Goal: Information Seeking & Learning: Learn about a topic

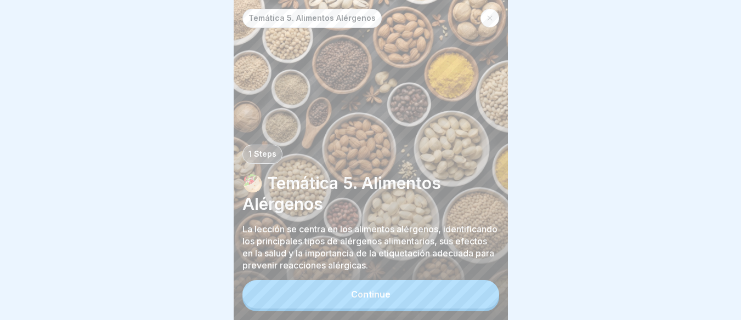
click at [433, 301] on button "Continue" at bounding box center [370, 294] width 257 height 29
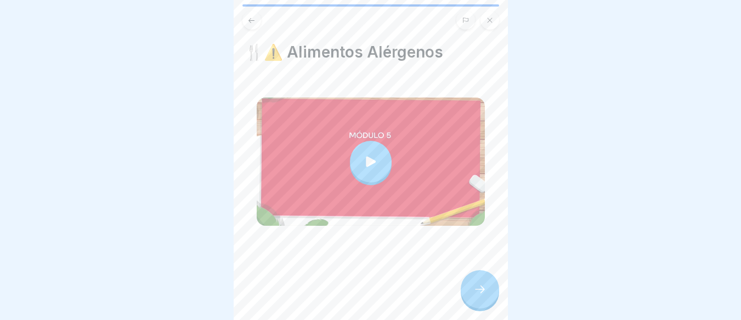
click at [370, 169] on div at bounding box center [371, 162] width 42 height 42
click at [480, 296] on icon at bounding box center [479, 289] width 13 height 13
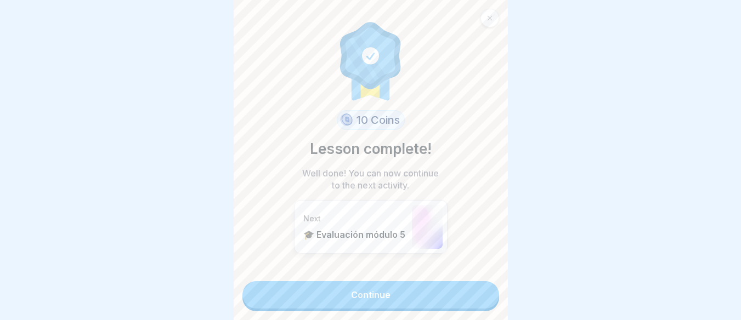
click at [389, 297] on link "Continue" at bounding box center [370, 294] width 257 height 27
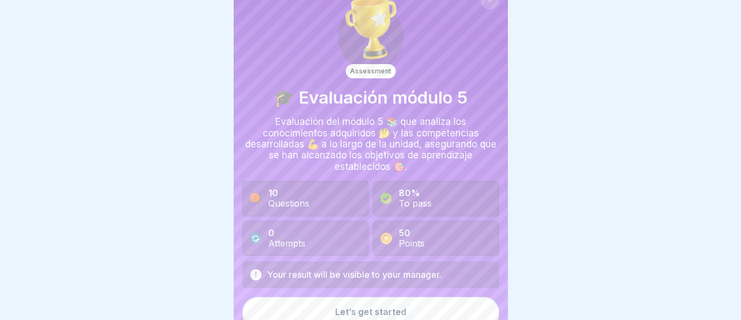
scroll to position [28, 0]
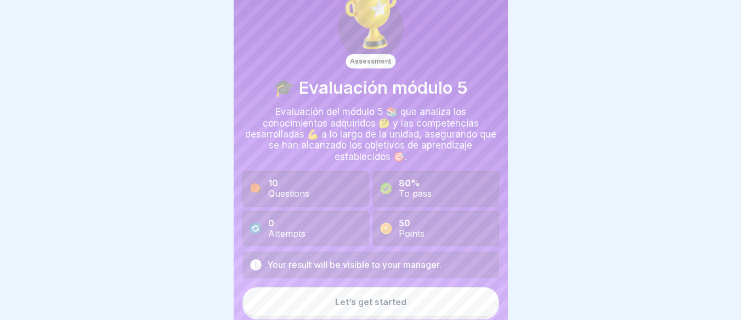
click at [383, 297] on button "Let’s get started" at bounding box center [370, 302] width 257 height 30
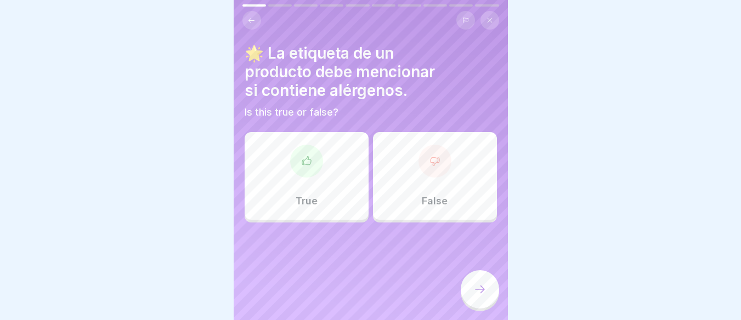
click at [323, 168] on div "True" at bounding box center [307, 176] width 124 height 88
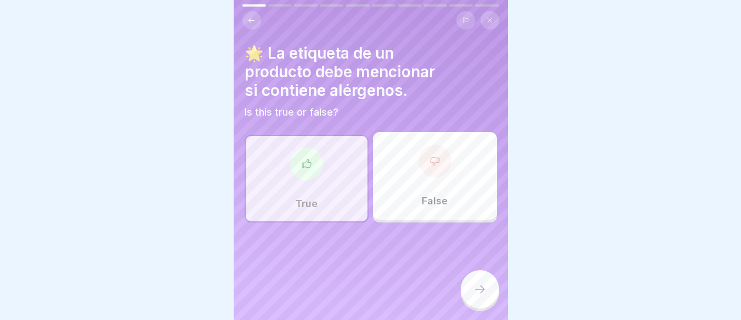
click at [485, 296] on icon at bounding box center [479, 289] width 13 height 13
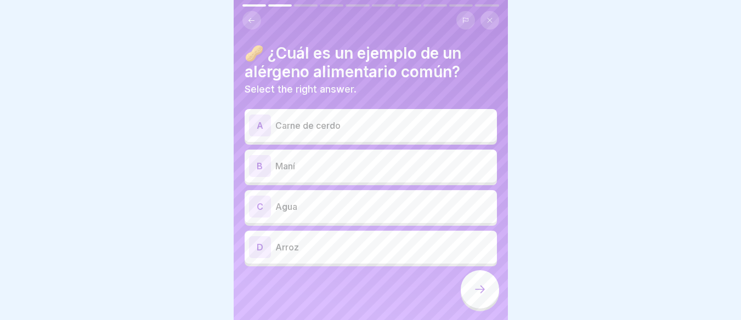
click at [322, 158] on div "B Maní" at bounding box center [371, 166] width 244 height 22
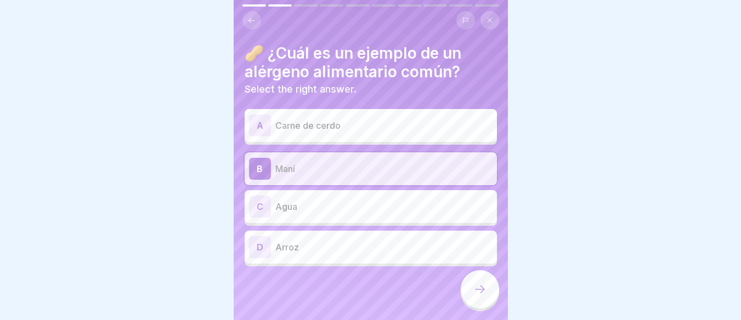
click at [345, 201] on p "Agua" at bounding box center [383, 206] width 217 height 13
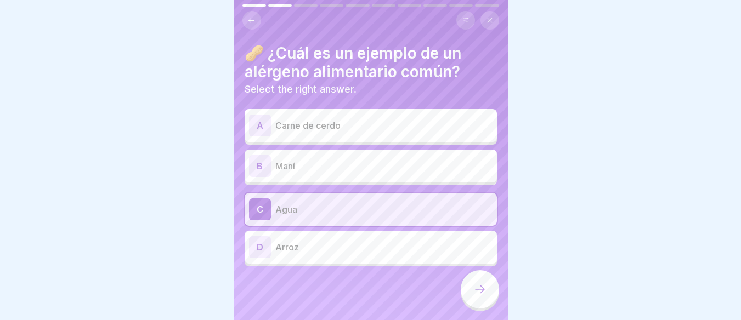
click at [307, 175] on div "B Maní" at bounding box center [371, 166] width 244 height 22
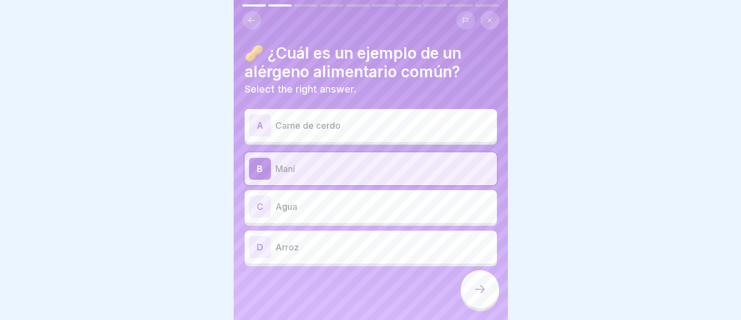
click at [480, 296] on icon at bounding box center [479, 289] width 13 height 13
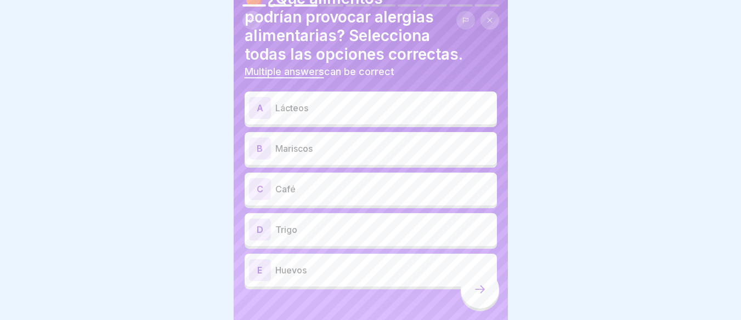
scroll to position [0, 0]
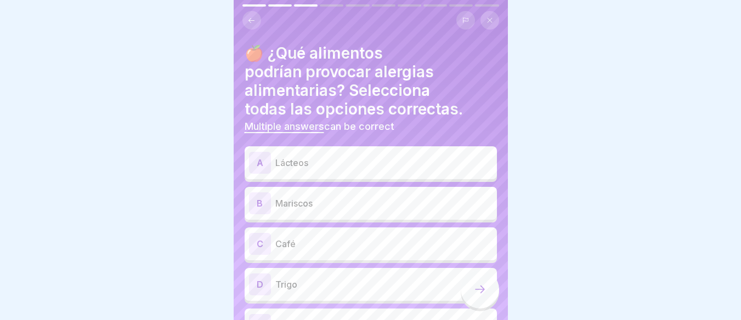
click at [358, 144] on div "🍎 ¿Qué alimentos podrían provocar alergias alimentarias? Selecciona todas las o…" at bounding box center [371, 194] width 252 height 301
click at [354, 190] on div "B Mariscos" at bounding box center [371, 203] width 252 height 33
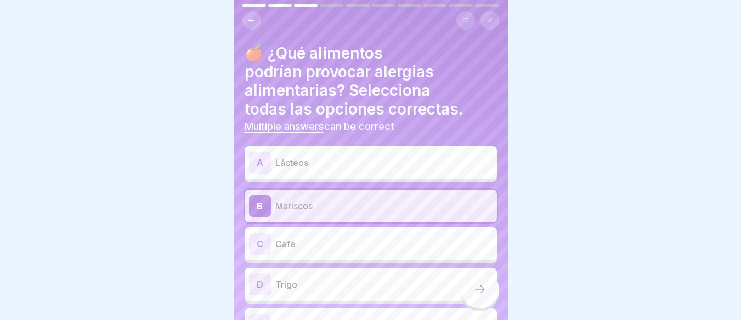
click at [347, 165] on p "Lácteos" at bounding box center [383, 162] width 217 height 13
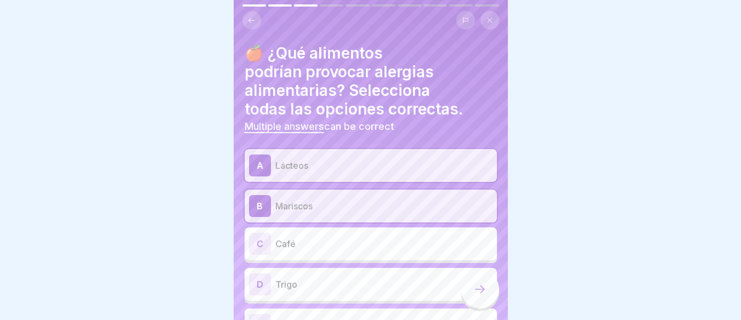
click at [346, 199] on div "B Mariscos" at bounding box center [371, 206] width 244 height 22
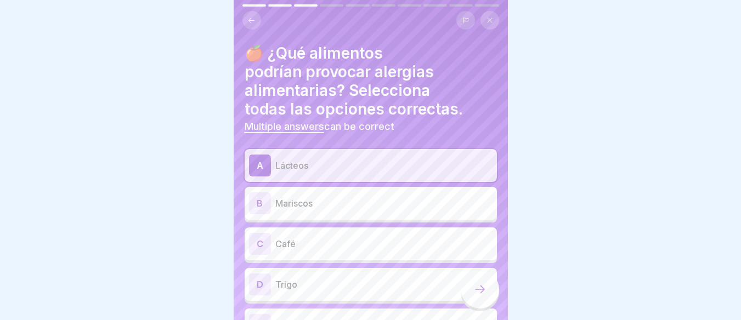
click at [340, 170] on p "Lácteos" at bounding box center [383, 165] width 217 height 13
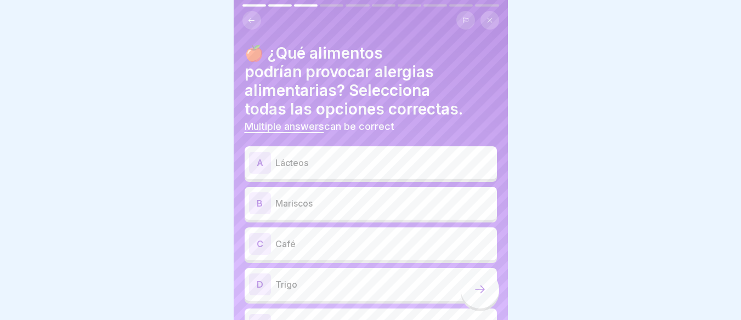
click at [316, 290] on p "Trigo" at bounding box center [383, 284] width 217 height 13
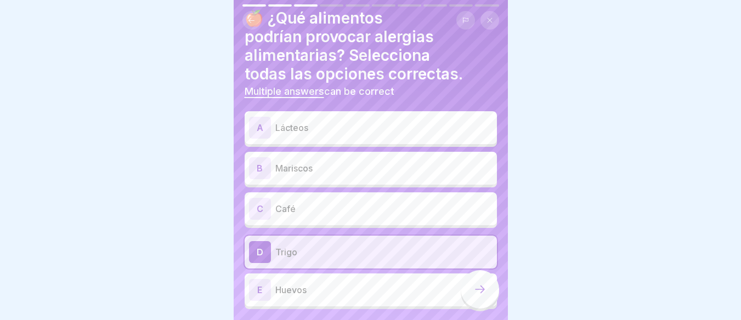
scroll to position [68, 0]
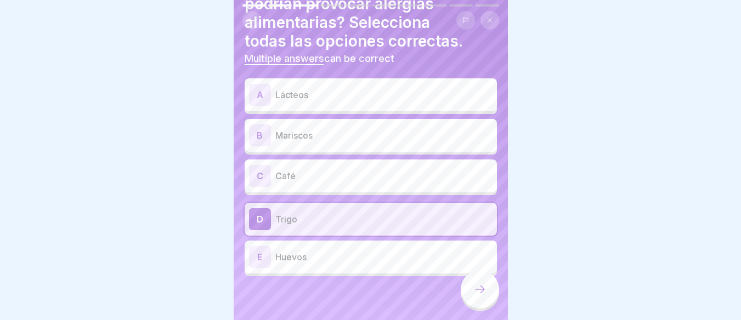
click at [312, 129] on p "Mariscos" at bounding box center [383, 135] width 217 height 13
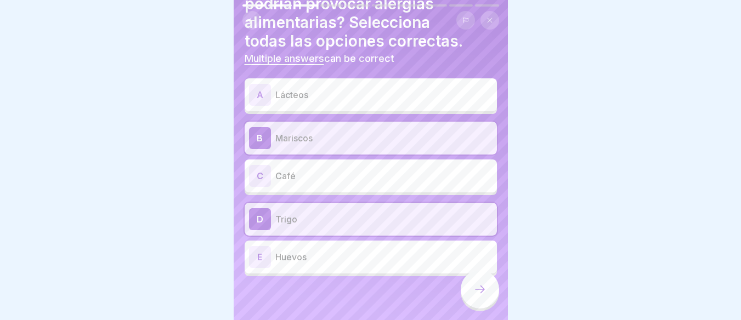
click at [325, 261] on p "Huevos" at bounding box center [383, 257] width 217 height 13
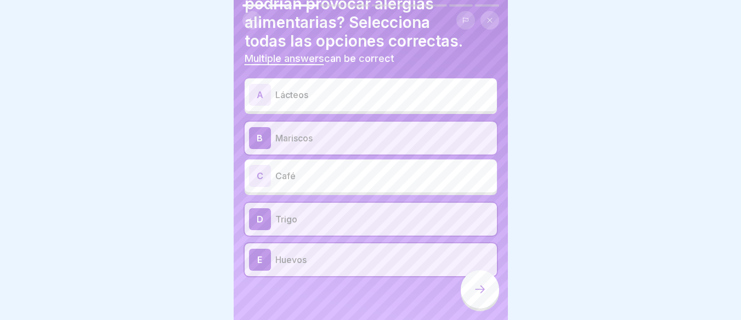
click at [304, 92] on p "Lácteos" at bounding box center [383, 94] width 217 height 13
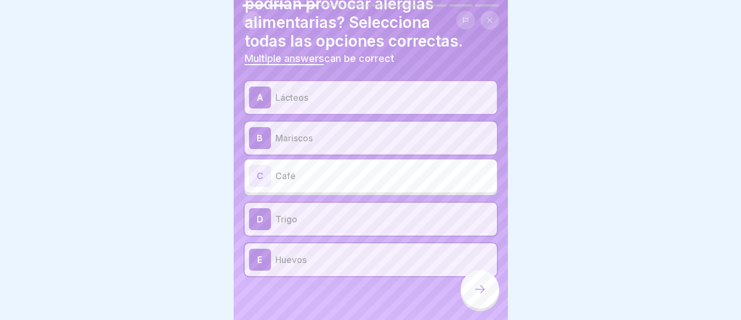
scroll to position [8, 0]
click at [478, 292] on icon at bounding box center [479, 289] width 13 height 13
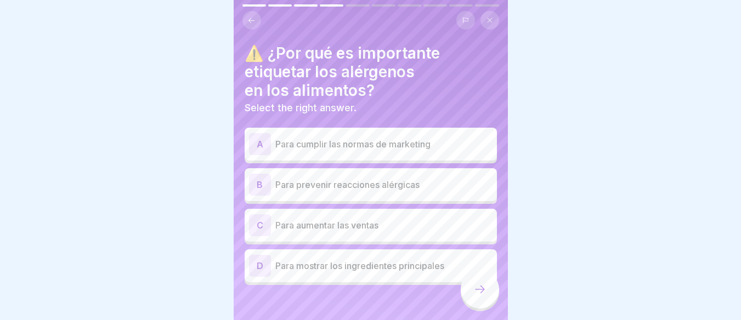
click at [351, 143] on div "A Para cumplir las normas de marketing" at bounding box center [371, 144] width 244 height 22
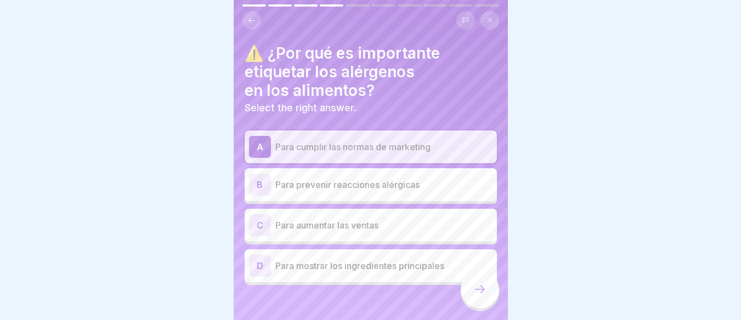
click at [351, 178] on p "Para prevenir reacciones alérgicas" at bounding box center [383, 184] width 217 height 13
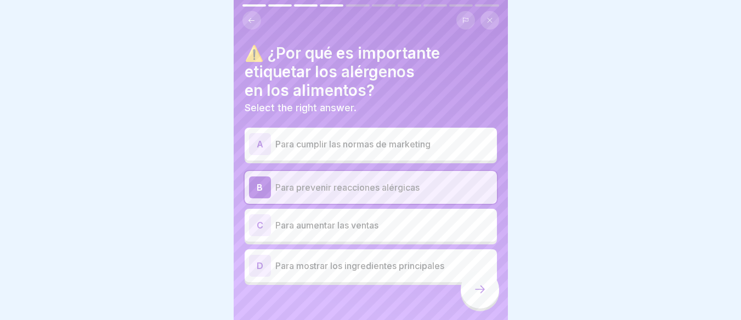
click at [479, 288] on icon at bounding box center [479, 289] width 13 height 13
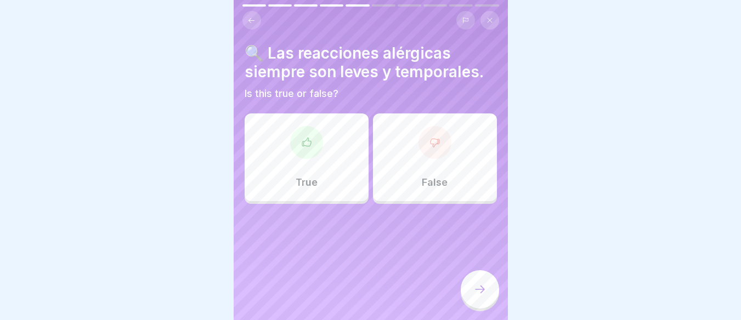
click at [419, 132] on div at bounding box center [435, 142] width 33 height 33
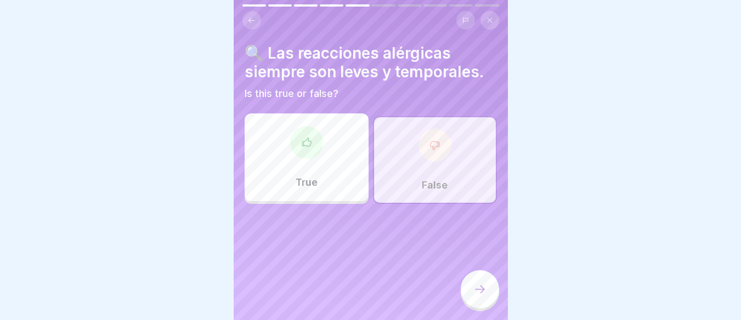
click at [480, 288] on icon at bounding box center [479, 289] width 13 height 13
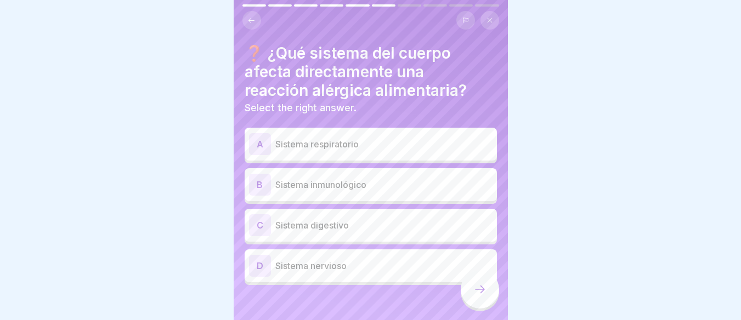
scroll to position [0, 0]
click at [440, 137] on div "A Sistema respiratorio" at bounding box center [371, 144] width 244 height 22
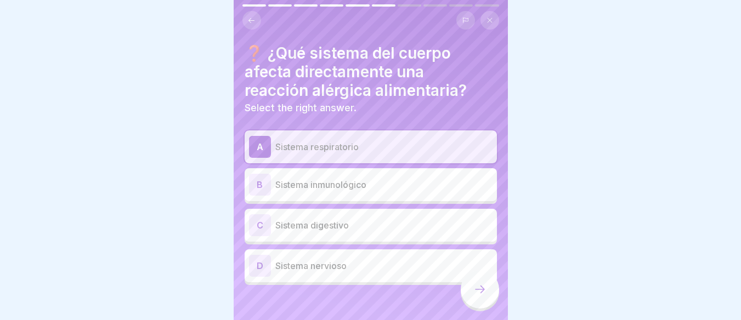
click at [408, 187] on p "Sistema inmunológico" at bounding box center [383, 184] width 217 height 13
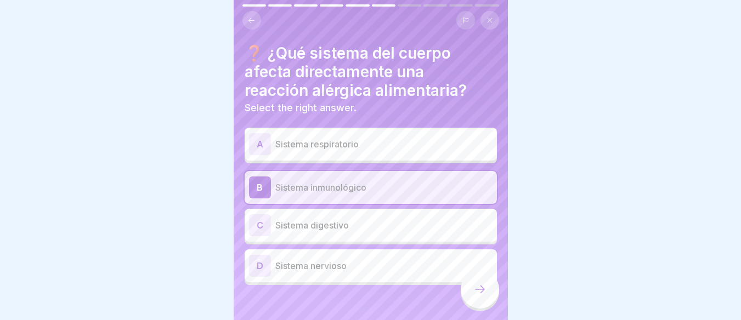
click at [389, 223] on p "Sistema digestivo" at bounding box center [383, 225] width 217 height 13
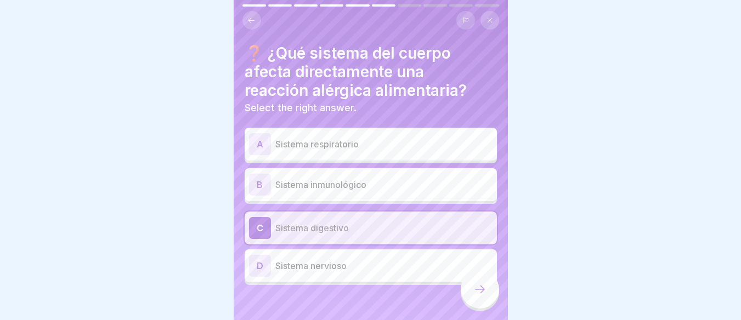
click at [357, 184] on p "Sistema inmunológico" at bounding box center [383, 184] width 217 height 13
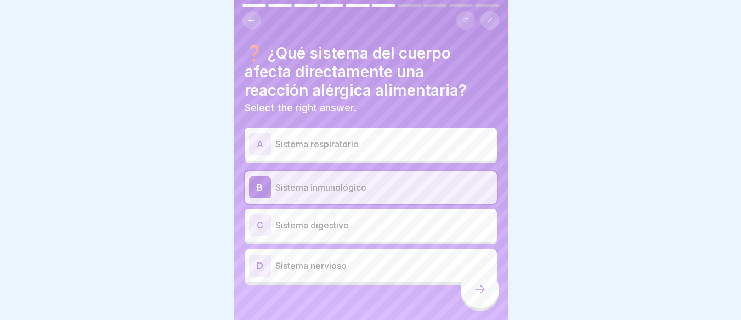
click at [472, 291] on div at bounding box center [480, 289] width 38 height 38
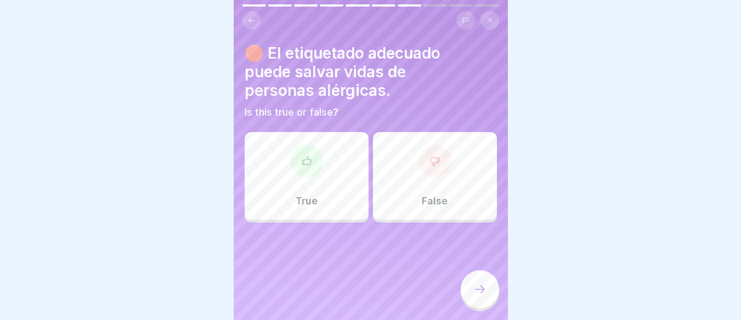
click at [297, 179] on div "True" at bounding box center [307, 176] width 124 height 88
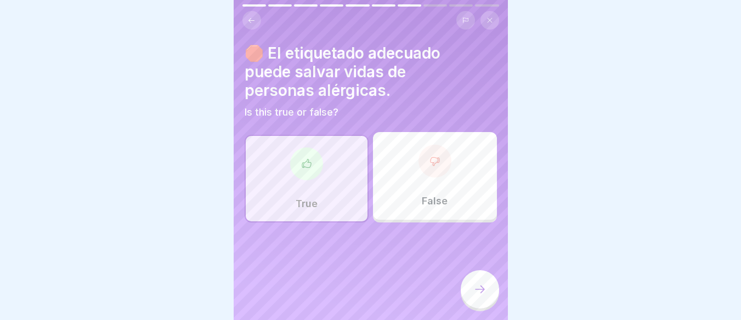
click at [482, 296] on icon at bounding box center [479, 289] width 13 height 13
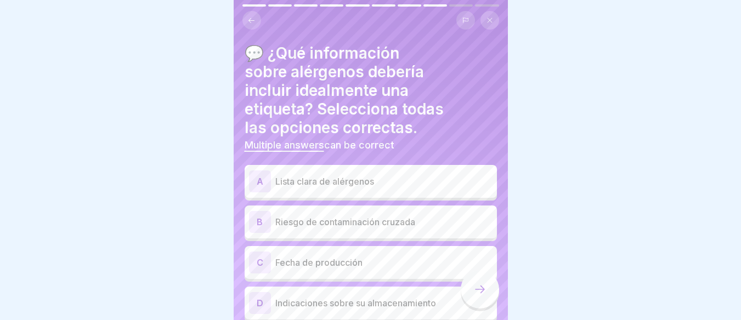
scroll to position [87, 0]
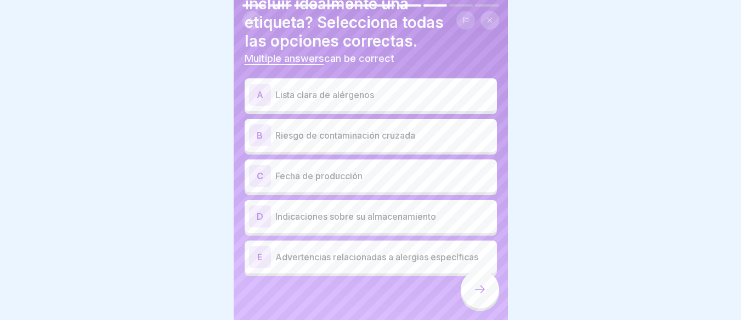
click at [343, 96] on p "Lista clara de alérgenos" at bounding box center [383, 94] width 217 height 13
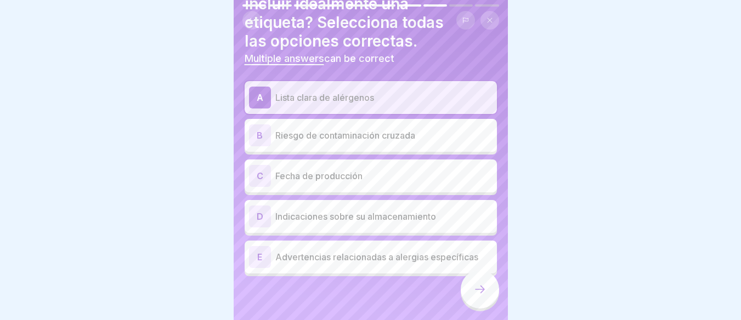
click at [315, 265] on div "E Advertencias relacionadas a alergias específicas" at bounding box center [371, 257] width 244 height 22
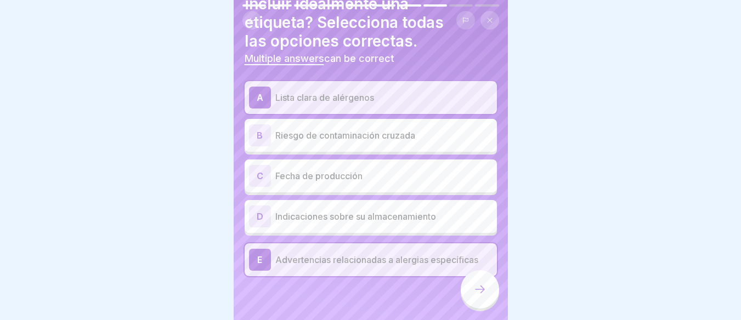
scroll to position [32, 0]
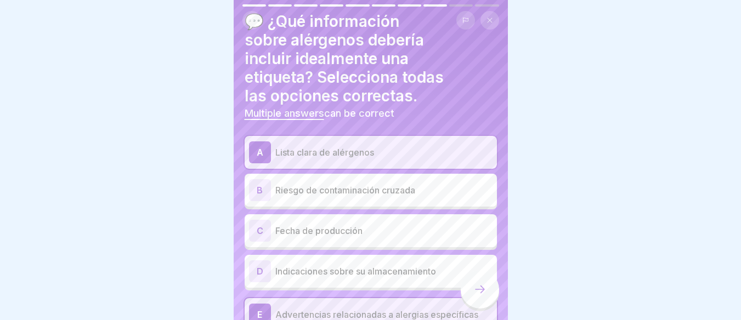
click at [374, 186] on p "Riesgo de contaminación cruzada" at bounding box center [383, 190] width 217 height 13
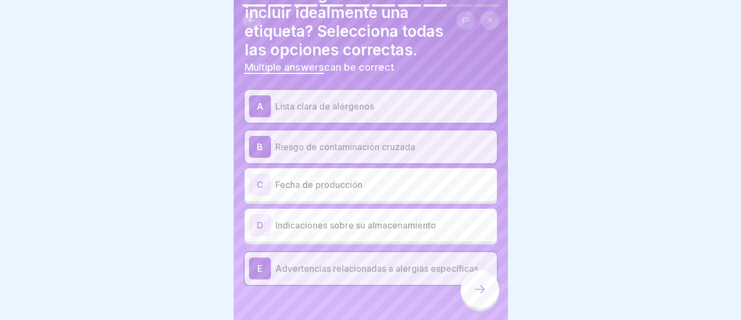
scroll to position [87, 0]
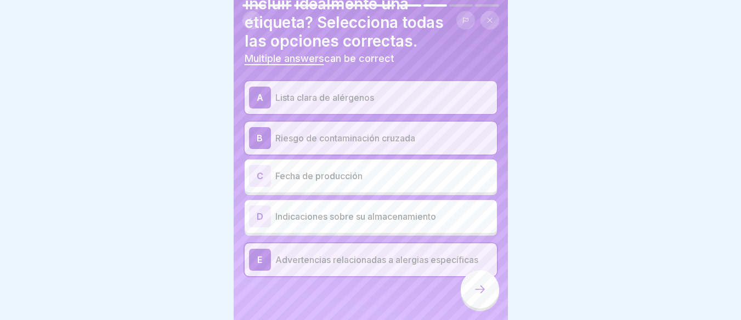
click at [470, 296] on div at bounding box center [480, 289] width 38 height 38
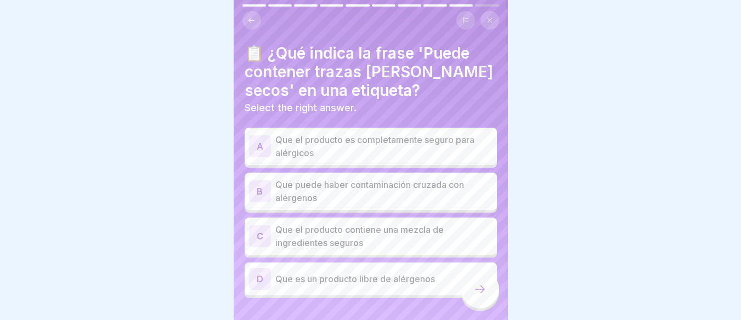
click at [338, 195] on p "Que puede haber contaminación cruzada con alérgenos" at bounding box center [383, 191] width 217 height 26
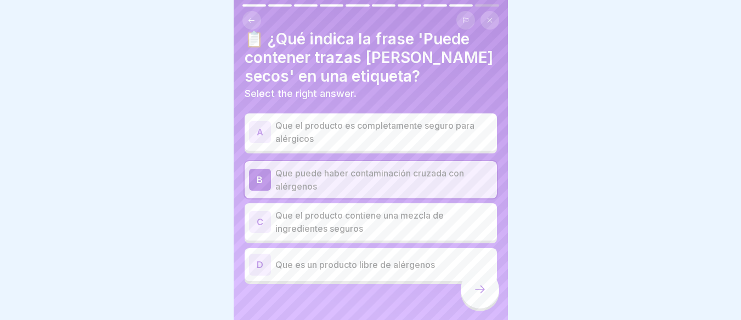
scroll to position [22, 0]
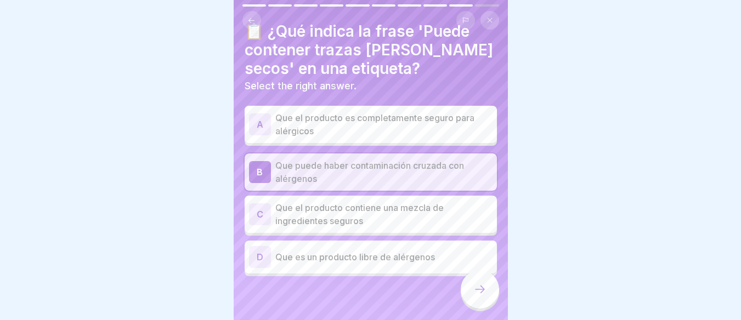
click at [481, 306] on div at bounding box center [480, 289] width 38 height 38
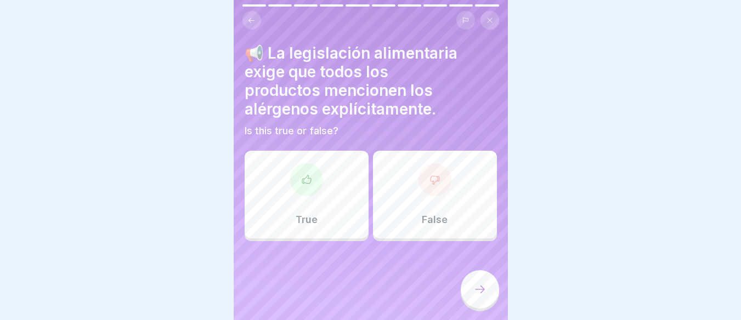
click at [325, 207] on div "True" at bounding box center [307, 195] width 124 height 88
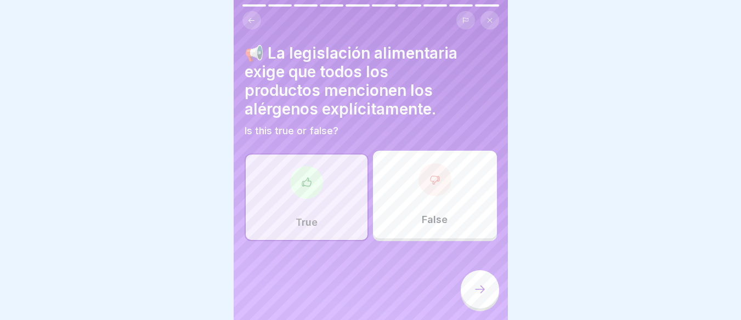
click at [477, 292] on icon at bounding box center [479, 289] width 13 height 13
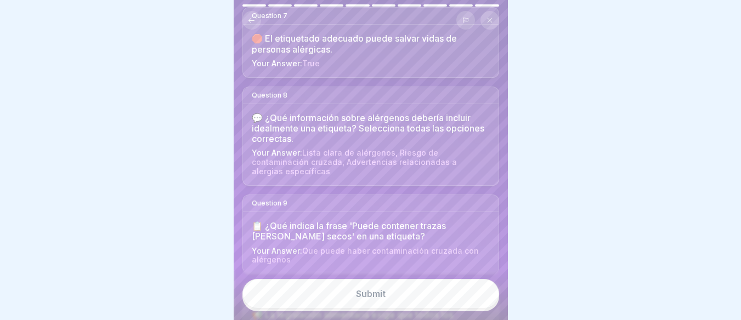
scroll to position [658, 0]
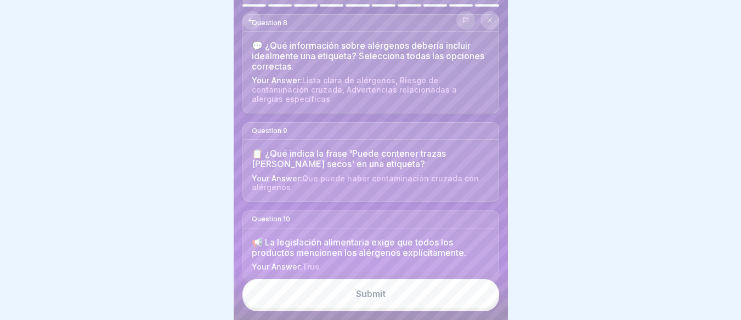
click at [381, 299] on div "Submit" at bounding box center [371, 294] width 30 height 10
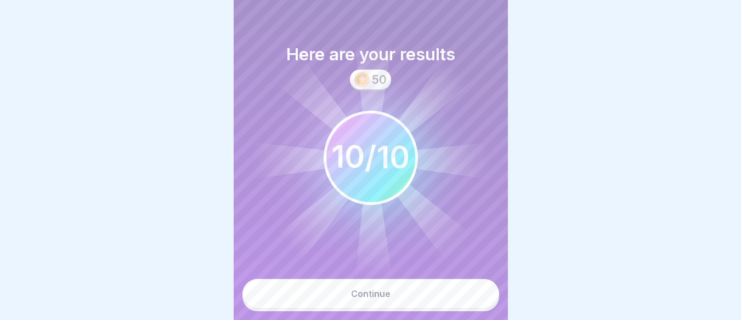
click at [415, 309] on button "Continue" at bounding box center [370, 294] width 257 height 30
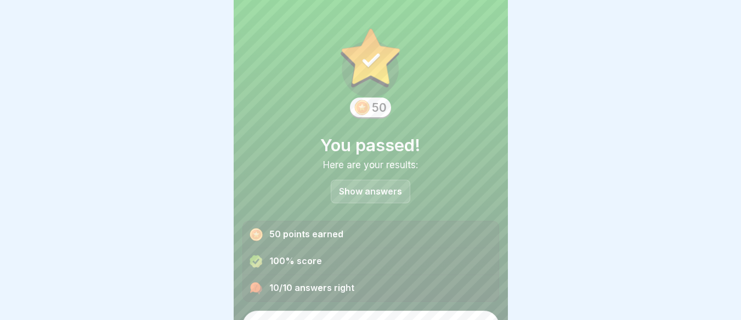
scroll to position [24, 0]
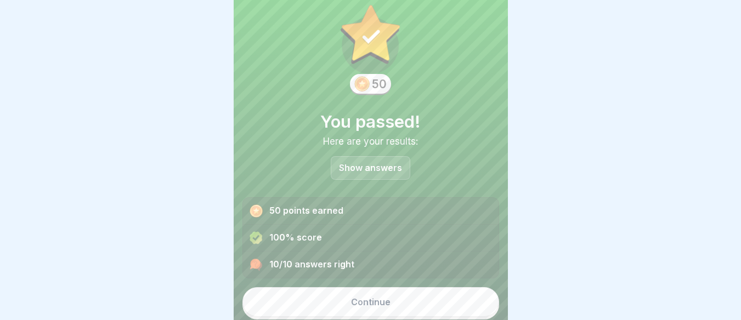
click at [362, 167] on p "Show answers" at bounding box center [370, 167] width 63 height 9
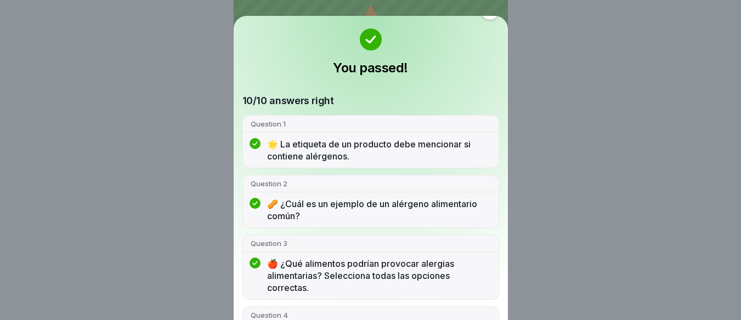
scroll to position [0, 0]
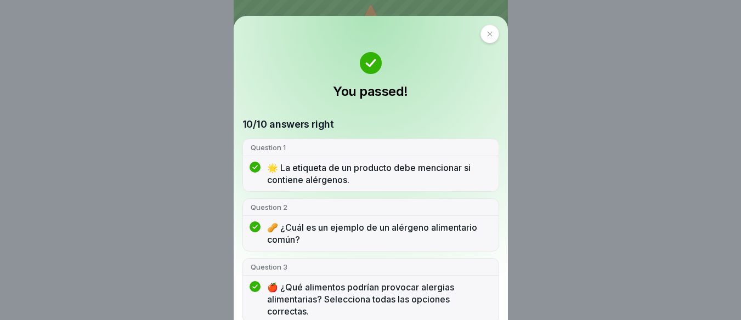
click at [490, 37] on div at bounding box center [490, 34] width 19 height 19
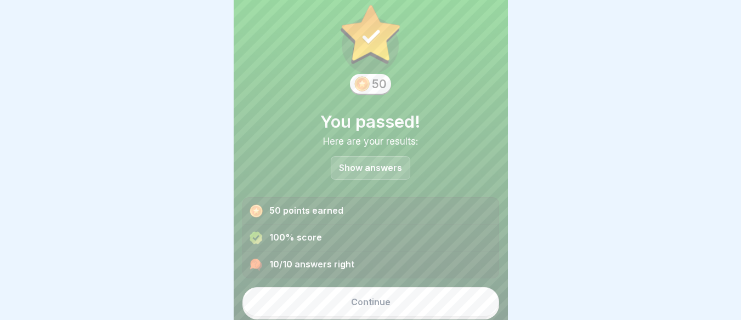
scroll to position [8, 0]
click at [406, 292] on button "Continue" at bounding box center [370, 302] width 257 height 30
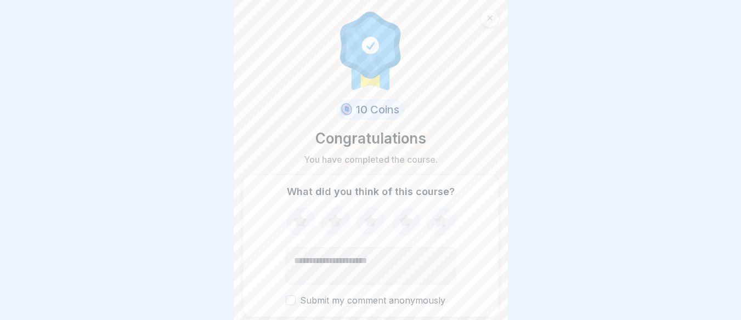
click at [433, 215] on icon at bounding box center [440, 221] width 14 height 14
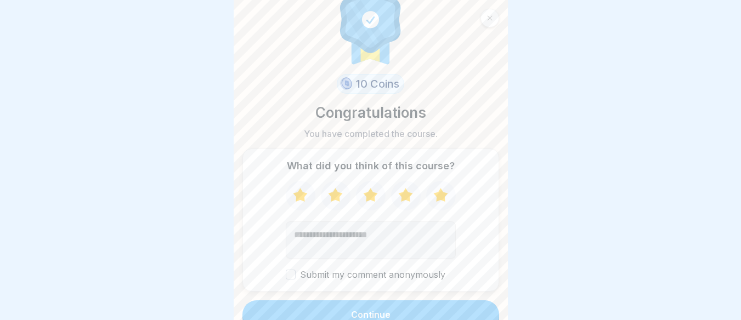
scroll to position [38, 0]
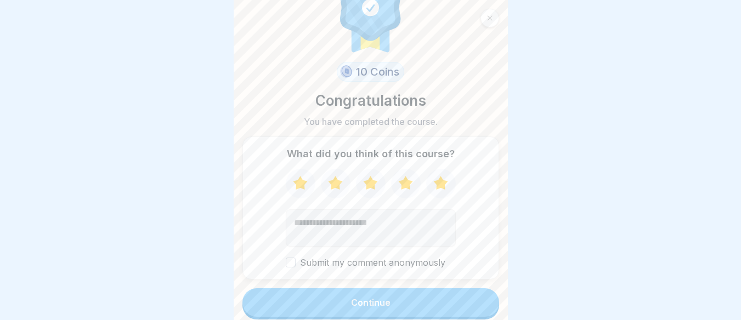
click at [363, 289] on button "Continue" at bounding box center [370, 303] width 257 height 29
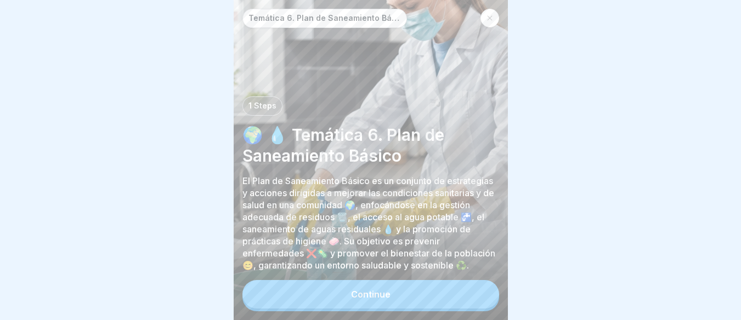
click at [380, 286] on button "Continue" at bounding box center [370, 294] width 257 height 29
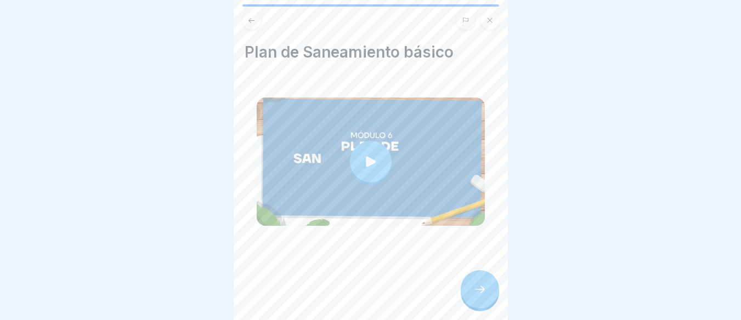
click at [493, 287] on div at bounding box center [480, 289] width 38 height 38
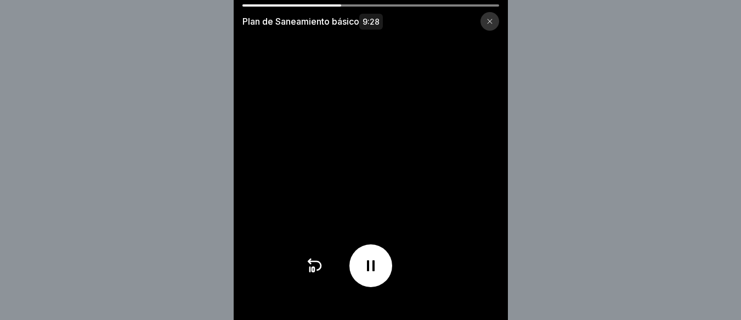
click at [370, 283] on div at bounding box center [370, 266] width 43 height 43
click at [371, 262] on div at bounding box center [370, 266] width 43 height 43
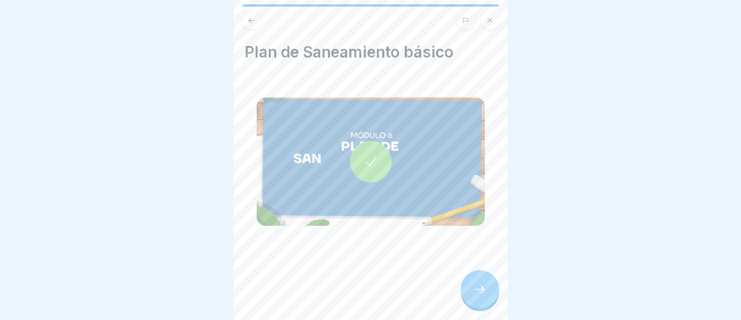
click at [475, 282] on div at bounding box center [480, 289] width 38 height 38
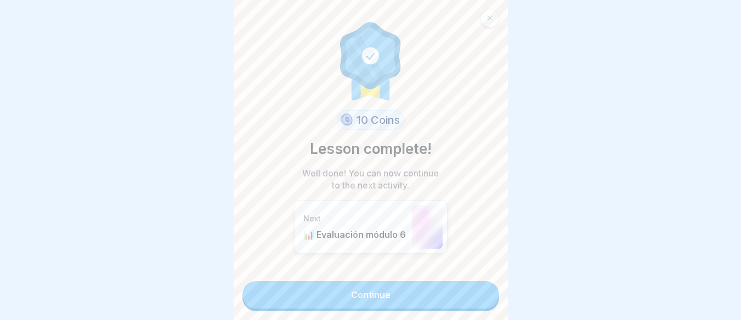
click at [372, 285] on link "Continue" at bounding box center [370, 294] width 257 height 27
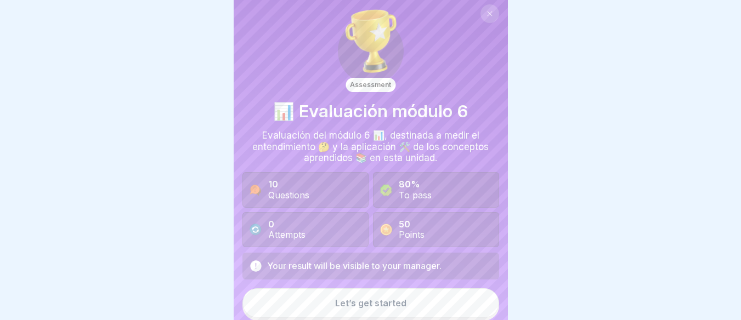
scroll to position [5, 0]
click at [386, 297] on div "Let’s get started" at bounding box center [370, 302] width 71 height 10
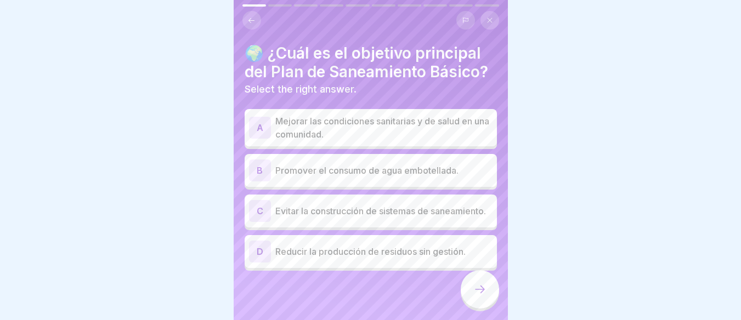
click at [388, 141] on p "Mejorar las condiciones sanitarias y de salud en una comunidad." at bounding box center [383, 128] width 217 height 26
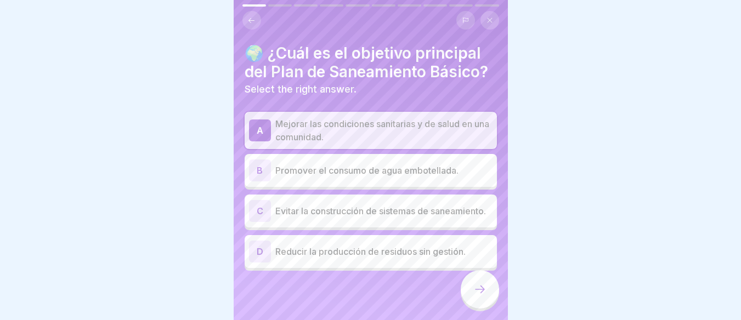
scroll to position [18, 0]
click at [472, 298] on div at bounding box center [480, 289] width 38 height 38
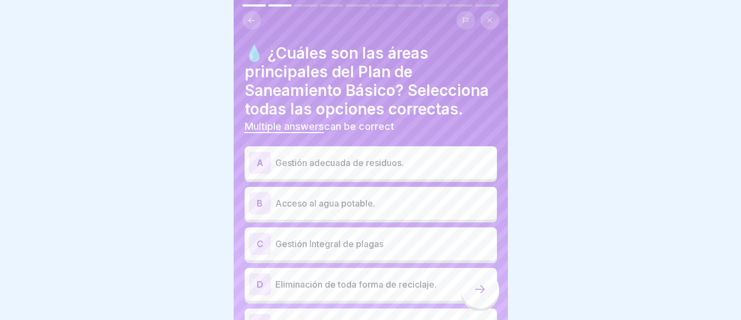
scroll to position [55, 0]
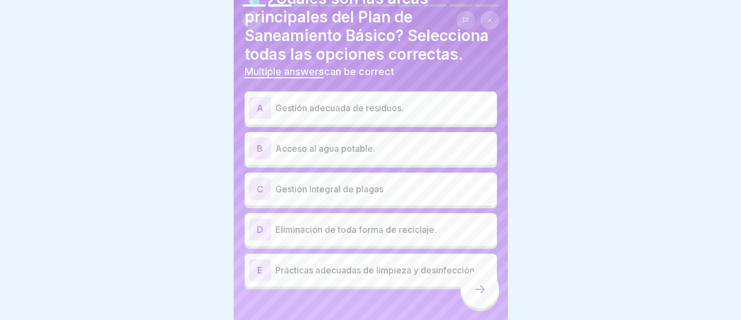
click at [340, 281] on div "E Prácticas adecuadas de limpieza y desinfección" at bounding box center [371, 270] width 244 height 22
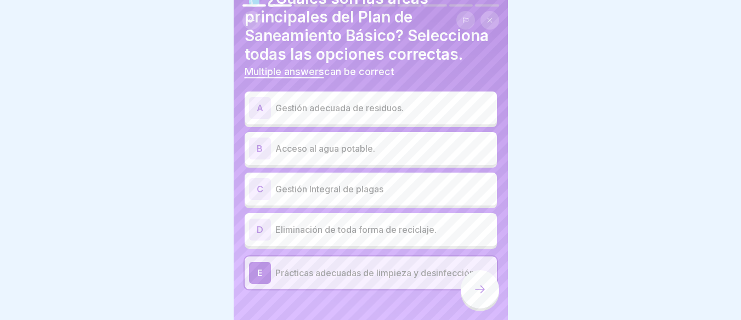
click at [418, 115] on p "Gestión adecuada de residuos." at bounding box center [383, 107] width 217 height 13
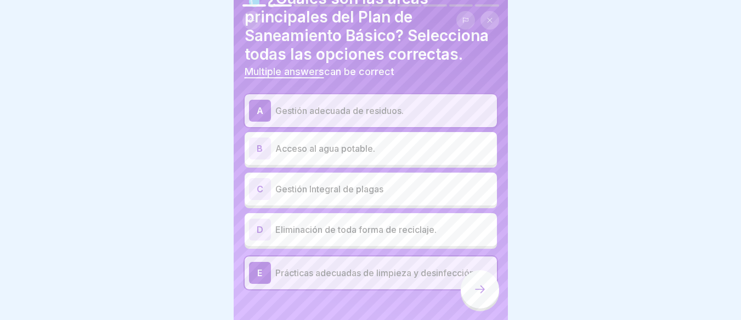
click at [380, 196] on p "Gestión Integral de plagas" at bounding box center [383, 189] width 217 height 13
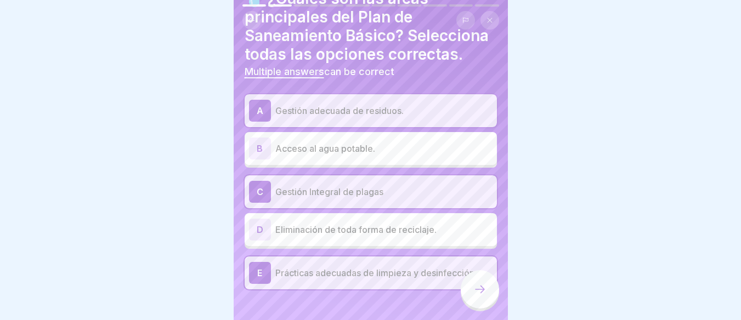
click at [359, 155] on p "Acceso al agua potable." at bounding box center [383, 148] width 217 height 13
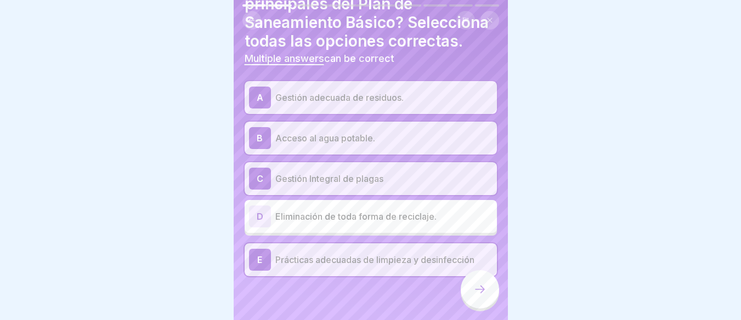
scroll to position [87, 0]
click at [476, 289] on icon at bounding box center [479, 289] width 13 height 13
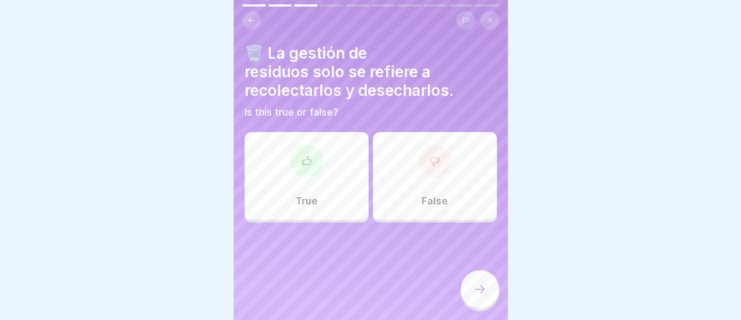
click at [438, 158] on div at bounding box center [435, 161] width 33 height 33
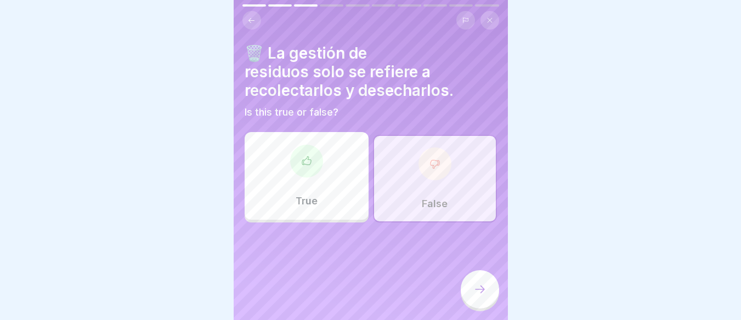
click at [421, 148] on div at bounding box center [435, 164] width 33 height 33
click at [346, 189] on div "True" at bounding box center [307, 176] width 124 height 88
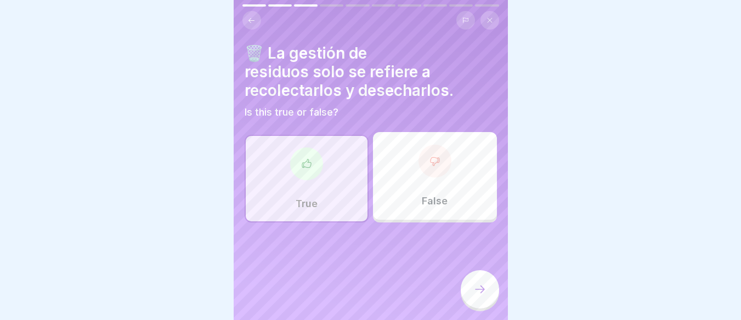
click at [426, 176] on div "False" at bounding box center [435, 176] width 124 height 88
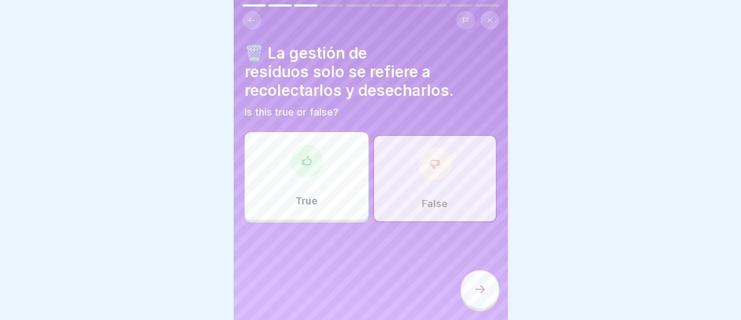
click at [478, 291] on icon at bounding box center [479, 289] width 13 height 13
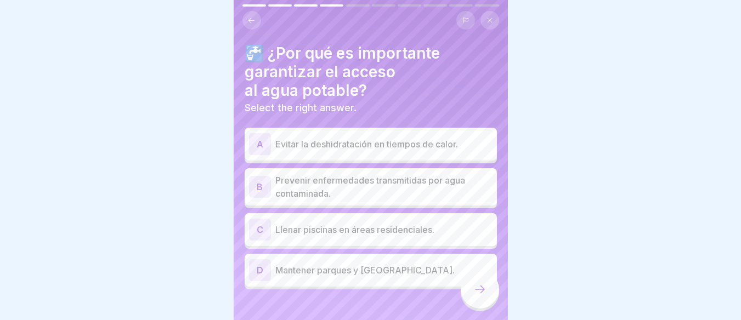
click at [355, 190] on p "Prevenir enfermedades transmitidas por agua contaminada." at bounding box center [383, 187] width 217 height 26
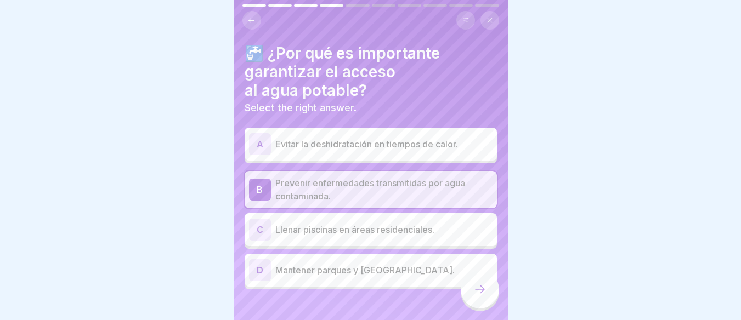
click at [486, 286] on icon at bounding box center [479, 289] width 13 height 13
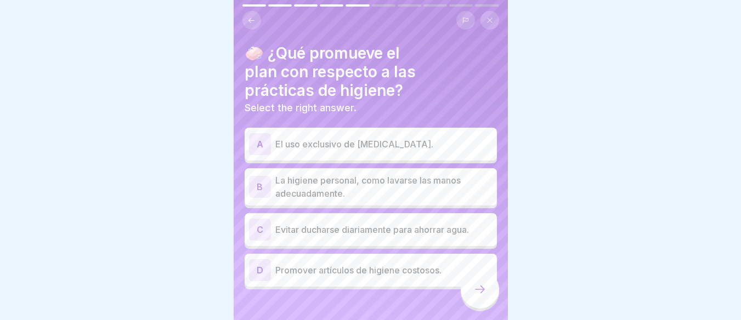
click at [340, 200] on div "A El uso exclusivo de jabón antibacterial. B La higiene personal, como lavarse …" at bounding box center [371, 210] width 252 height 159
click at [339, 176] on p "La higiene personal, como lavarse las manos adecuadamente." at bounding box center [383, 187] width 217 height 26
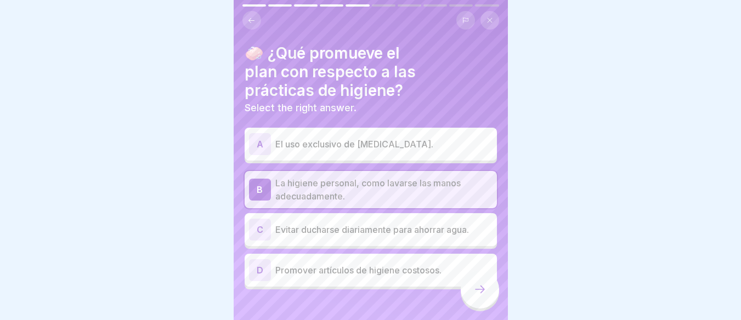
click at [338, 213] on div "C Evitar ducharse diariamente para ahorrar agua." at bounding box center [371, 229] width 252 height 33
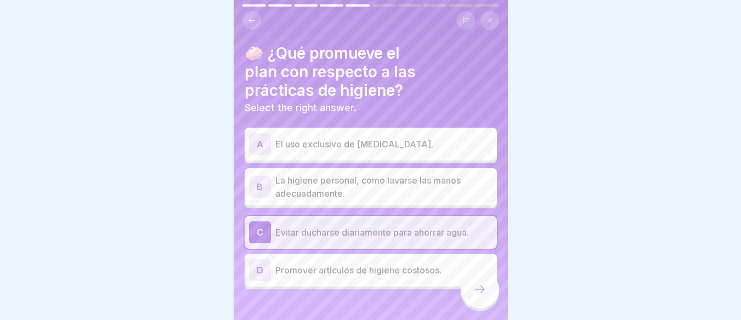
click at [365, 174] on p "La higiene personal, como lavarse las manos adecuadamente." at bounding box center [383, 187] width 217 height 26
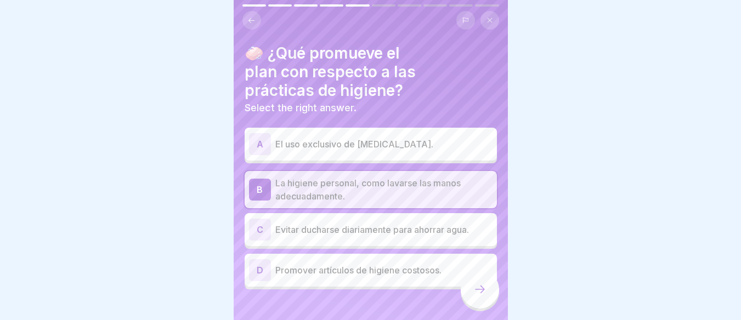
click at [479, 280] on div at bounding box center [480, 289] width 38 height 38
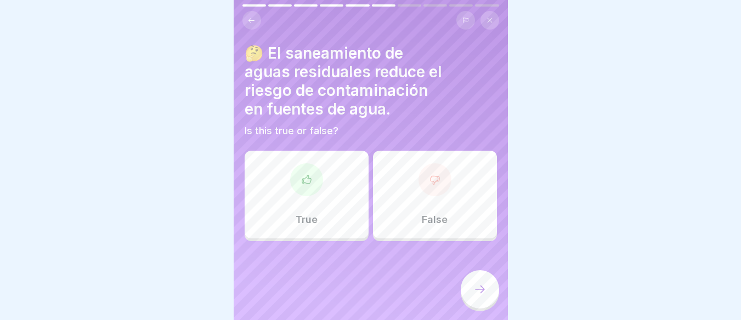
scroll to position [0, 0]
click at [324, 197] on div "True" at bounding box center [307, 195] width 124 height 88
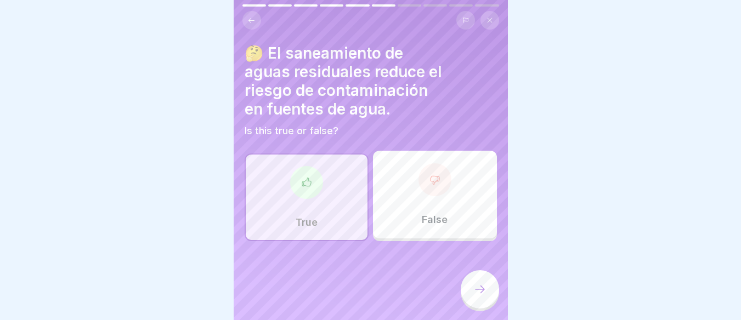
click at [457, 229] on div "False" at bounding box center [435, 195] width 124 height 88
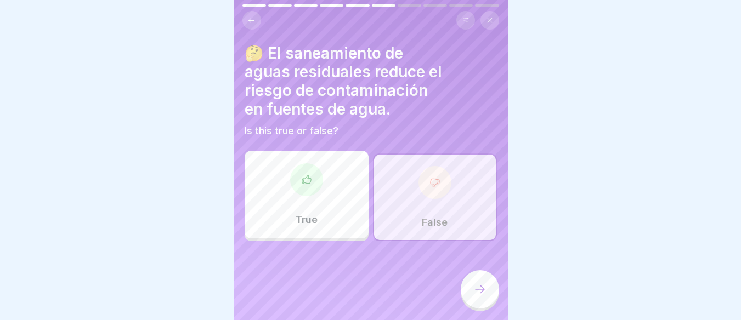
click at [317, 201] on div "True" at bounding box center [307, 195] width 124 height 88
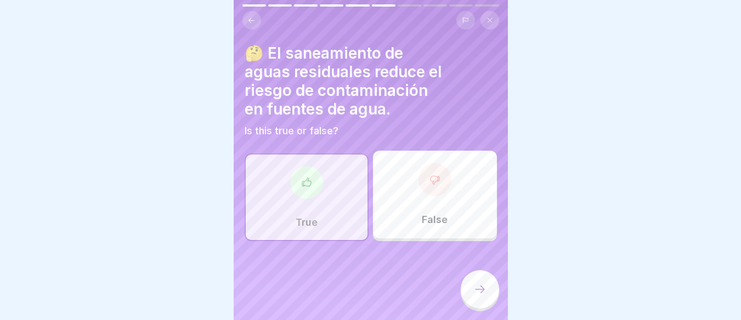
click at [477, 290] on div at bounding box center [480, 289] width 38 height 38
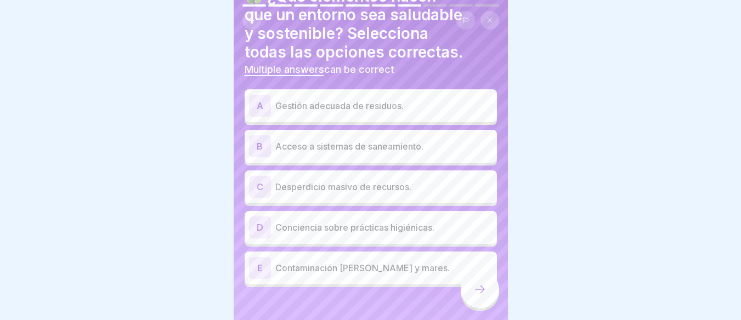
scroll to position [68, 0]
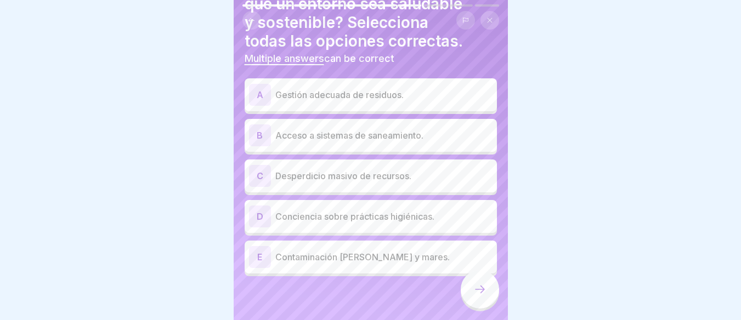
click at [376, 92] on p "Gestión adecuada de residuos." at bounding box center [383, 94] width 217 height 13
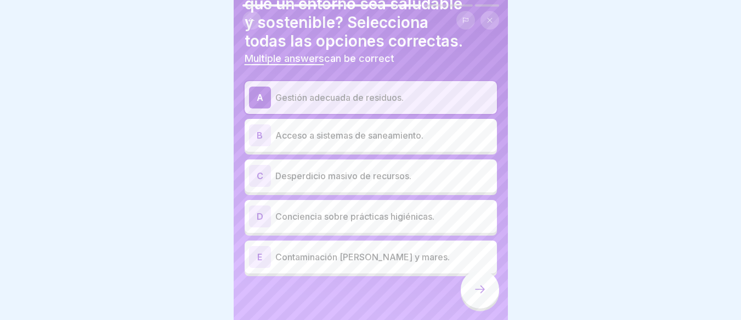
click at [403, 136] on p "Acceso a sistemas de saneamiento." at bounding box center [383, 135] width 217 height 13
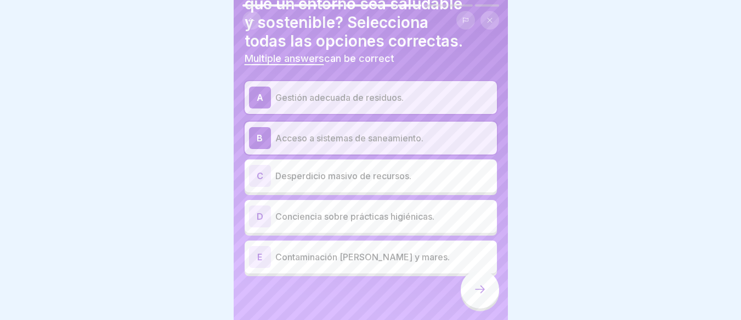
click at [403, 136] on p "Acceso a sistemas de saneamiento." at bounding box center [383, 138] width 217 height 13
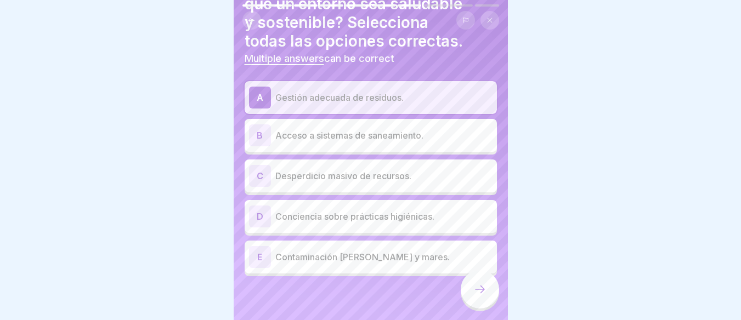
click at [390, 137] on p "Acceso a sistemas de saneamiento." at bounding box center [383, 135] width 217 height 13
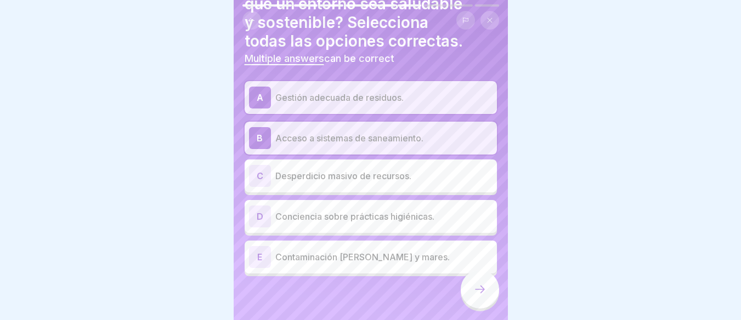
click at [411, 221] on p "Conciencia sobre prácticas higiénicas." at bounding box center [383, 216] width 217 height 13
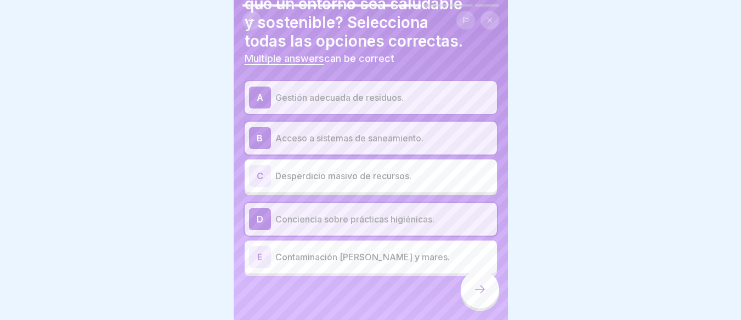
click at [482, 296] on icon at bounding box center [479, 289] width 13 height 13
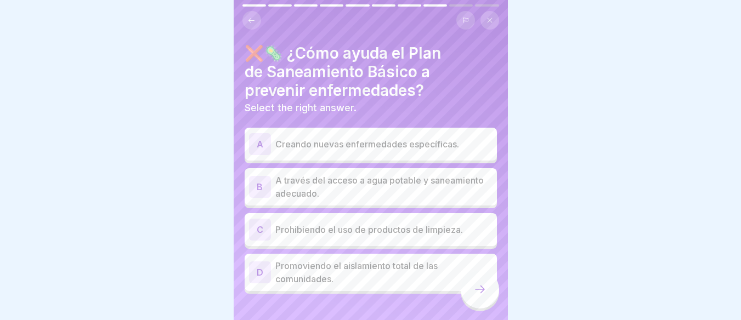
click at [349, 176] on p "A través del acceso a agua potable y saneamiento adecuado." at bounding box center [383, 187] width 217 height 26
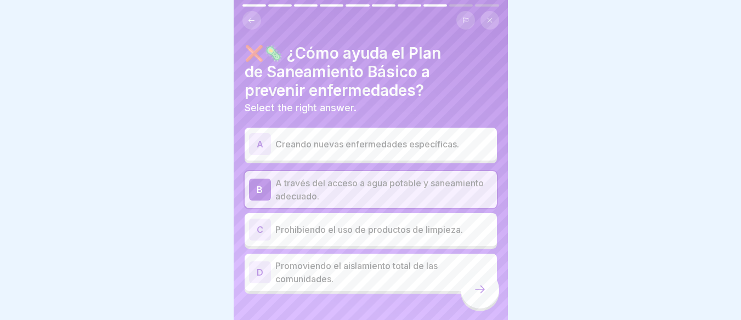
click at [482, 296] on icon at bounding box center [479, 289] width 13 height 13
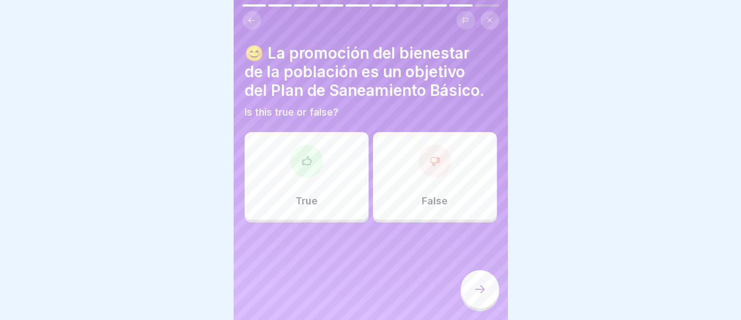
click at [307, 193] on div "True" at bounding box center [307, 176] width 124 height 88
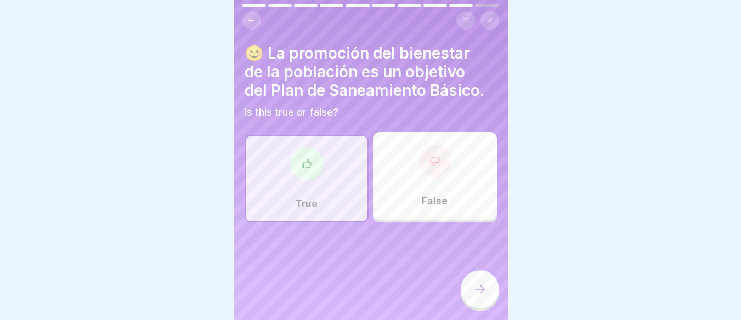
click at [484, 296] on icon at bounding box center [479, 289] width 13 height 13
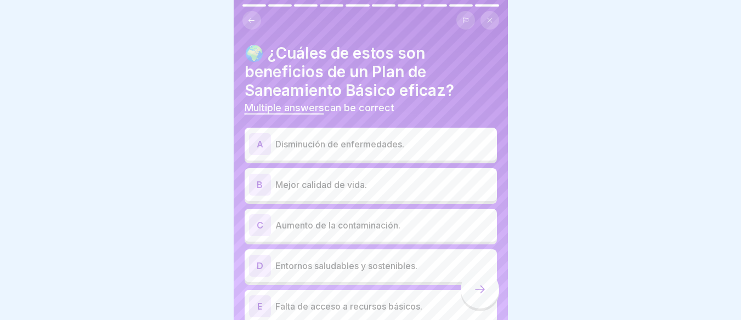
click at [388, 143] on p "Disminución de enfermedades." at bounding box center [383, 144] width 217 height 13
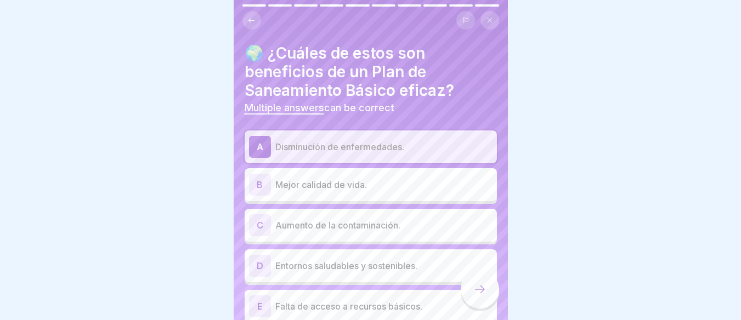
click at [363, 172] on div "B Mejor calidad de vida." at bounding box center [371, 184] width 252 height 33
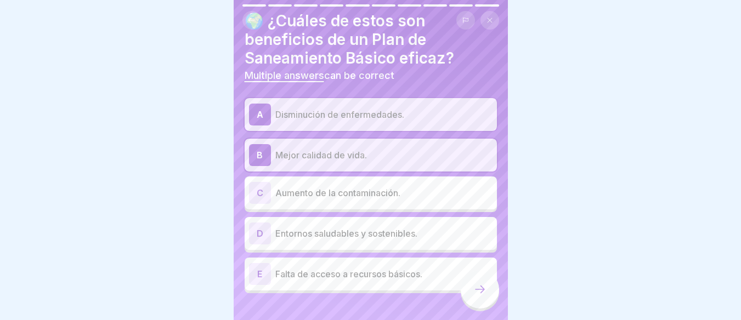
scroll to position [49, 0]
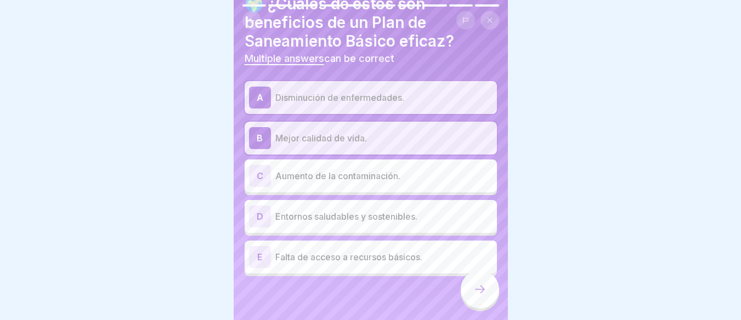
click at [406, 210] on p "Entornos saludables y sostenibles." at bounding box center [383, 216] width 217 height 13
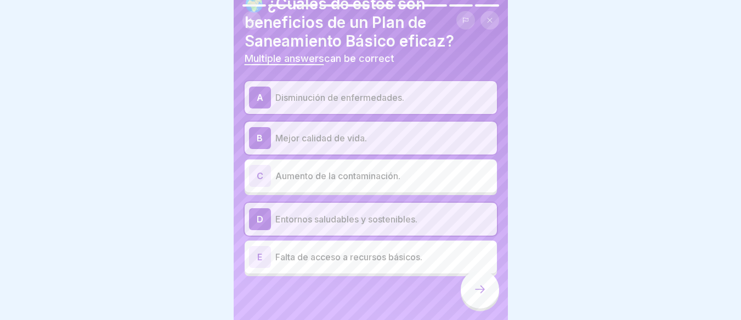
click at [473, 294] on icon at bounding box center [479, 289] width 13 height 13
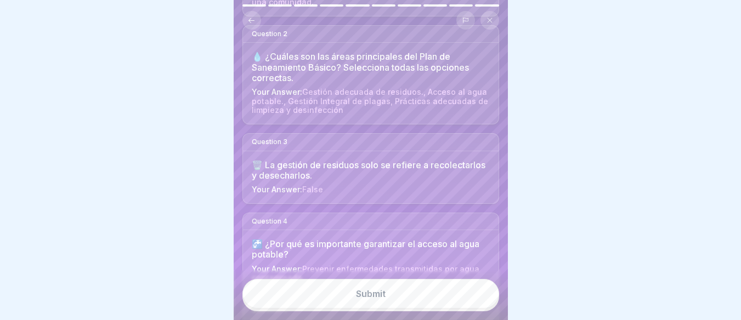
scroll to position [274, 0]
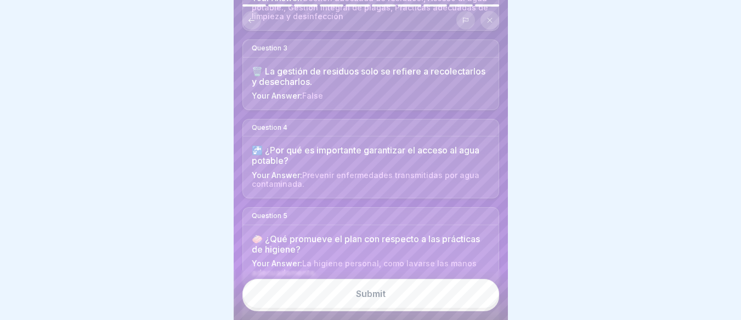
click at [388, 297] on button "Submit" at bounding box center [370, 294] width 257 height 30
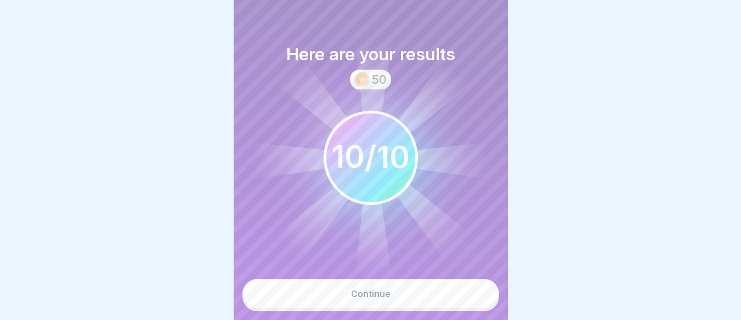
click at [388, 297] on button "Continue" at bounding box center [370, 294] width 257 height 30
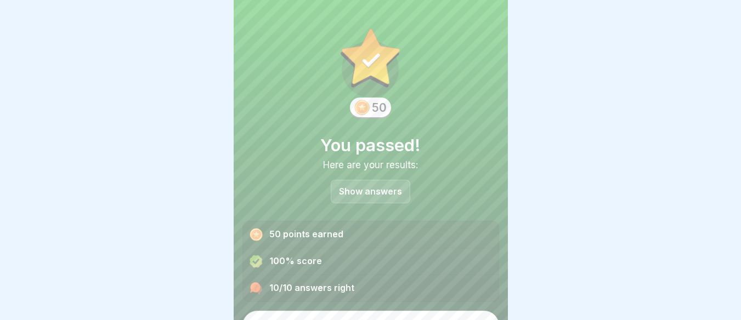
scroll to position [24, 0]
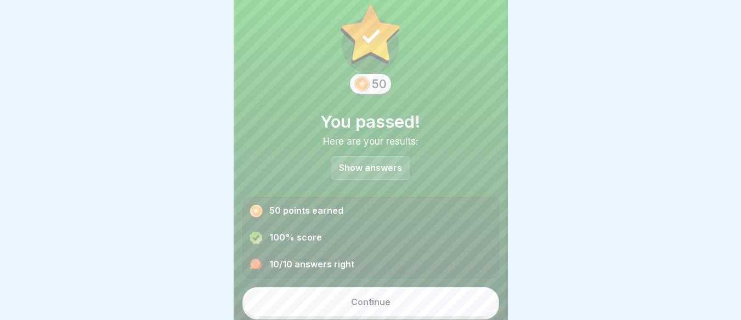
click at [392, 305] on button "Continue" at bounding box center [370, 302] width 257 height 30
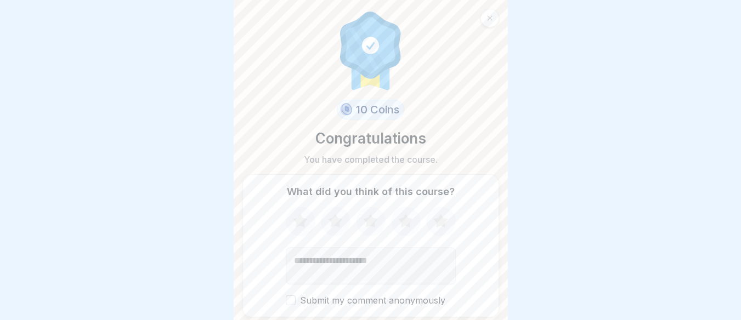
click at [432, 225] on icon at bounding box center [440, 221] width 29 height 29
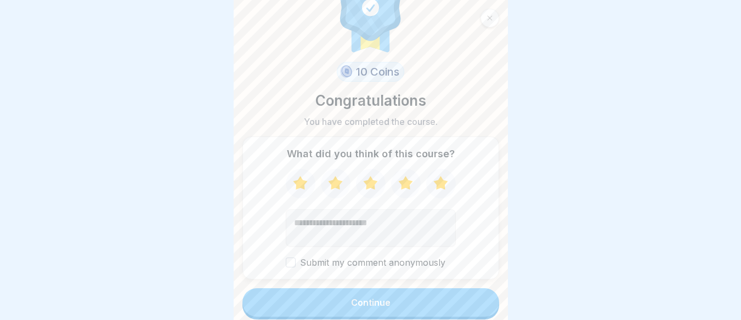
click at [375, 302] on div "Continue" at bounding box center [370, 303] width 39 height 10
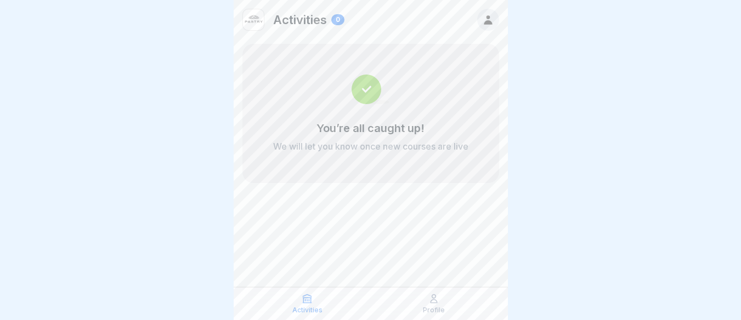
click at [309, 300] on icon at bounding box center [307, 299] width 8 height 8
click at [391, 125] on p "You’re all caught up!" at bounding box center [371, 128] width 108 height 13
click at [431, 155] on div "You’re all caught up! We will let you know once new courses are live" at bounding box center [370, 113] width 257 height 139
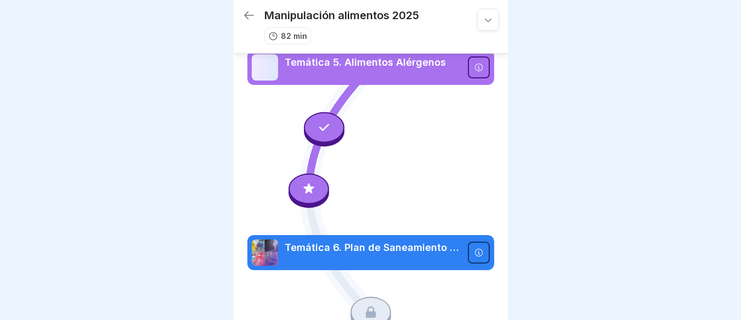
scroll to position [744, 0]
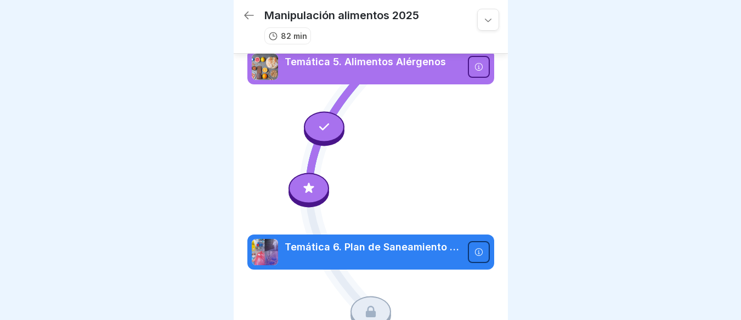
click at [323, 120] on icon at bounding box center [324, 127] width 14 height 14
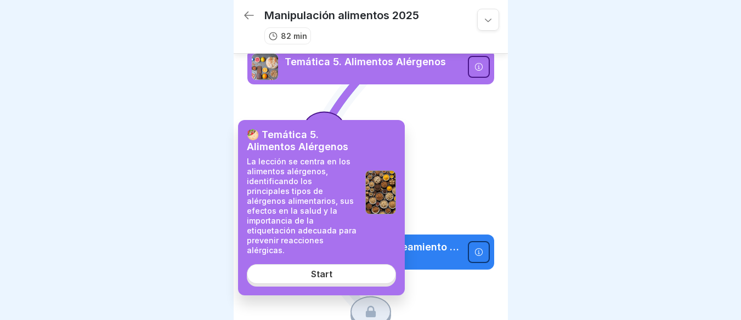
click at [324, 269] on div "Start" at bounding box center [321, 274] width 21 height 10
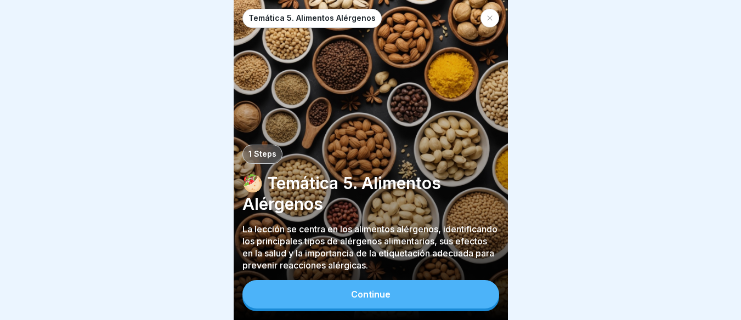
click at [371, 294] on div "Continue" at bounding box center [370, 295] width 39 height 10
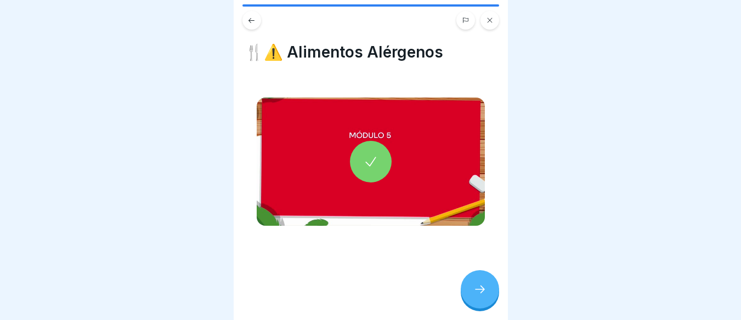
click at [370, 163] on div at bounding box center [371, 162] width 42 height 42
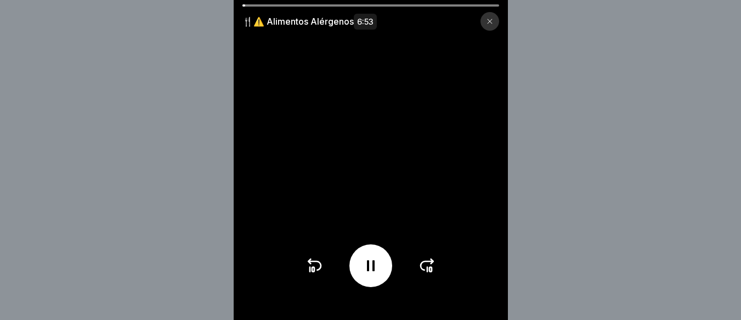
click at [433, 274] on icon at bounding box center [428, 266] width 18 height 18
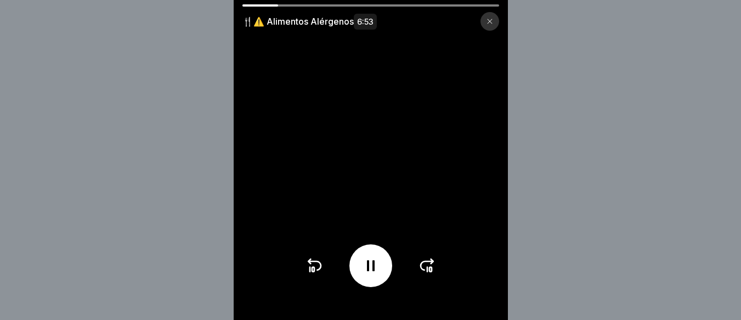
click at [433, 274] on icon at bounding box center [428, 266] width 18 height 18
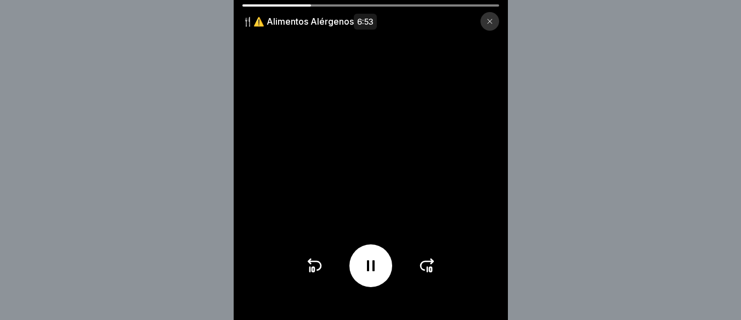
click at [433, 274] on icon at bounding box center [428, 266] width 18 height 18
click at [372, 272] on icon at bounding box center [371, 266] width 8 height 11
click at [372, 270] on icon at bounding box center [370, 266] width 11 height 12
click at [372, 270] on icon at bounding box center [371, 266] width 8 height 11
click at [368, 275] on icon at bounding box center [371, 266] width 18 height 18
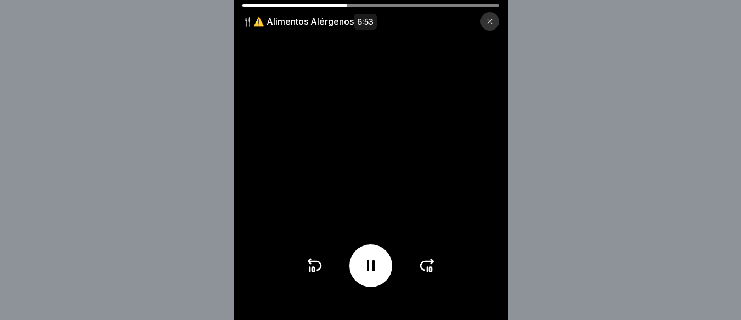
click at [427, 272] on icon at bounding box center [427, 270] width 0 height 4
click at [316, 275] on icon at bounding box center [315, 266] width 18 height 18
click at [376, 273] on icon at bounding box center [371, 266] width 18 height 18
click at [373, 272] on icon at bounding box center [370, 266] width 11 height 12
click at [373, 272] on icon at bounding box center [371, 266] width 8 height 11
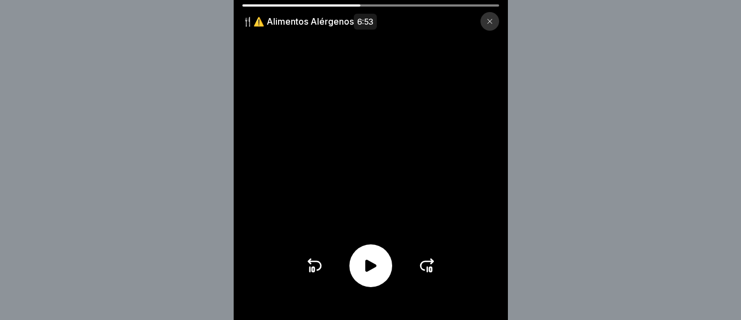
click at [373, 272] on icon at bounding box center [370, 266] width 11 height 12
click at [431, 274] on icon at bounding box center [428, 266] width 18 height 18
click at [427, 270] on icon at bounding box center [427, 266] width 13 height 9
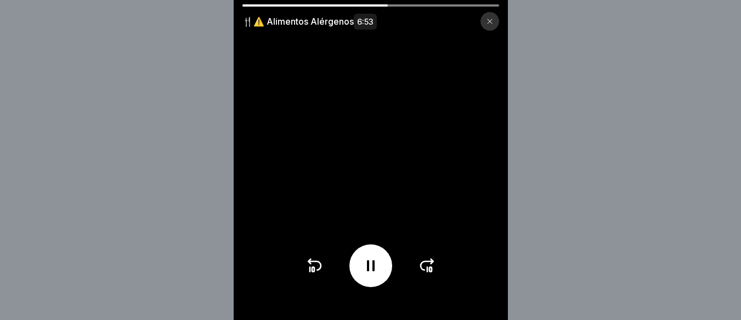
click at [427, 270] on icon at bounding box center [427, 266] width 13 height 9
click at [423, 275] on icon at bounding box center [428, 266] width 18 height 18
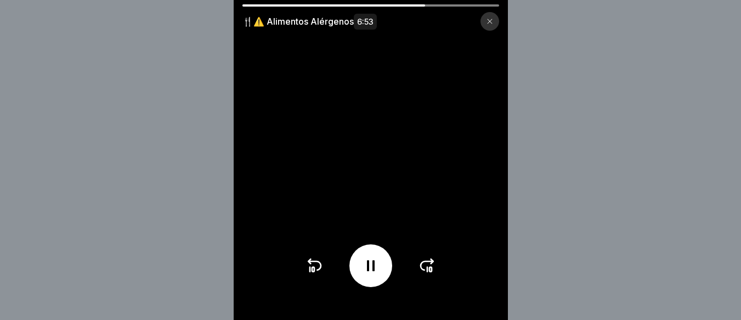
click at [423, 275] on icon at bounding box center [428, 266] width 18 height 18
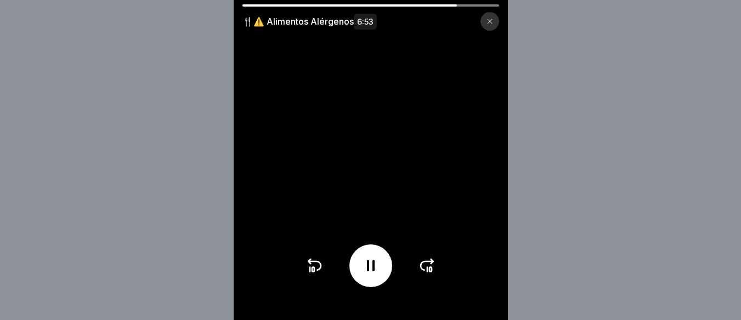
click at [423, 275] on icon at bounding box center [428, 266] width 18 height 18
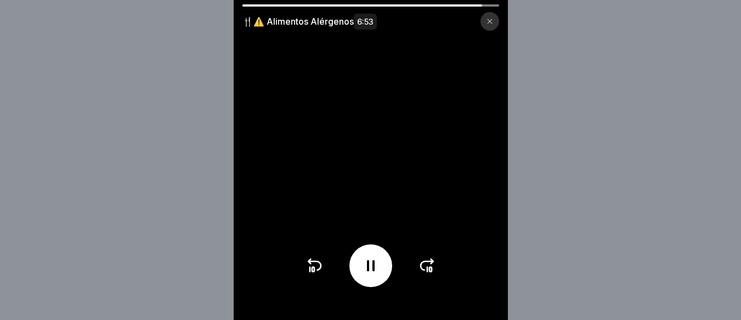
click at [423, 275] on icon at bounding box center [428, 266] width 18 height 18
click at [423, 279] on div at bounding box center [371, 266] width 131 height 43
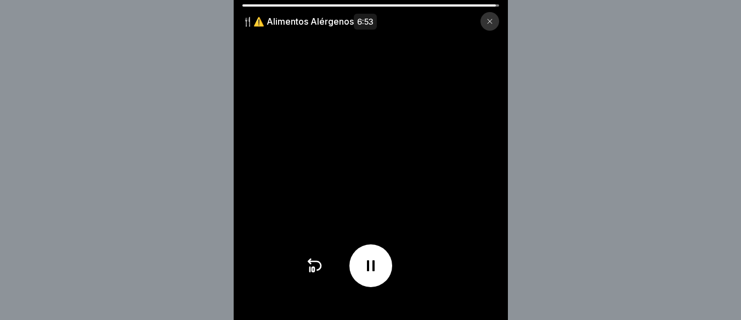
click at [318, 275] on icon at bounding box center [315, 266] width 18 height 18
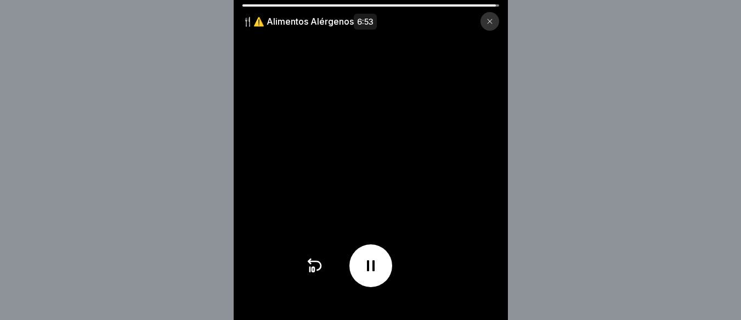
click at [318, 275] on icon at bounding box center [315, 266] width 18 height 18
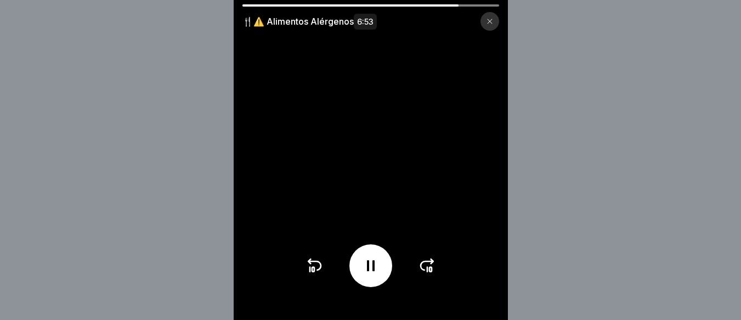
click at [318, 275] on icon at bounding box center [315, 266] width 18 height 18
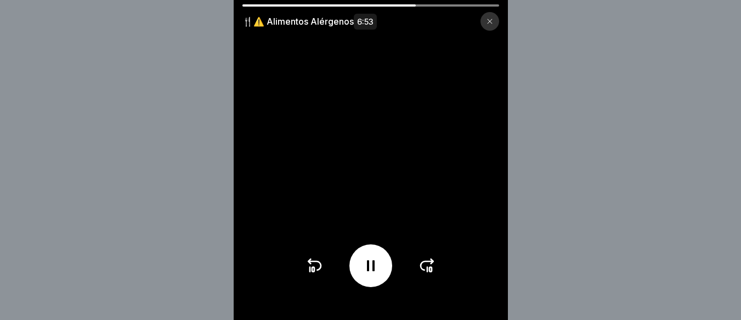
click at [318, 275] on icon at bounding box center [315, 266] width 18 height 18
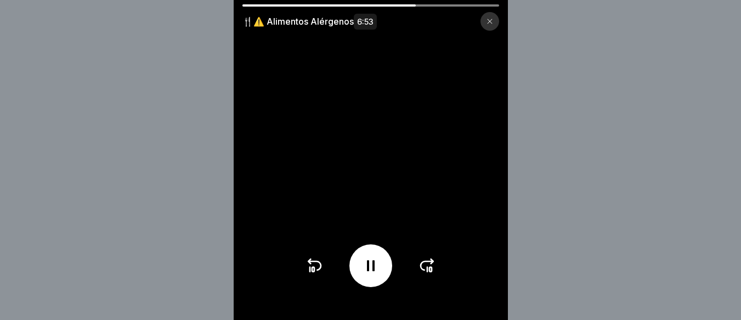
click at [318, 275] on icon at bounding box center [315, 266] width 18 height 18
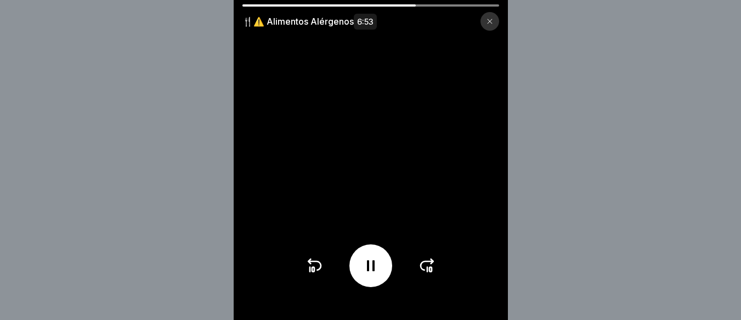
click at [318, 275] on icon at bounding box center [315, 266] width 18 height 18
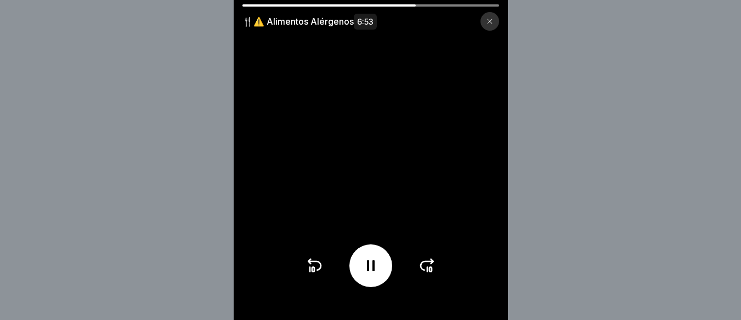
click at [318, 275] on icon at bounding box center [315, 266] width 18 height 18
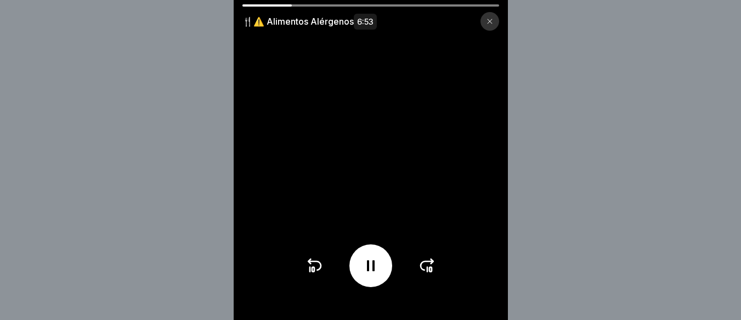
click at [318, 275] on icon at bounding box center [315, 266] width 18 height 18
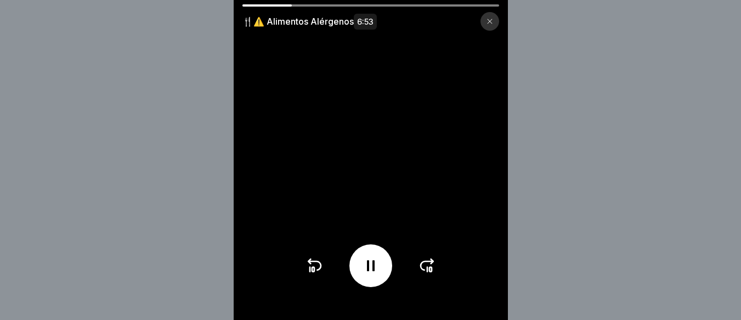
click at [318, 275] on icon at bounding box center [315, 266] width 18 height 18
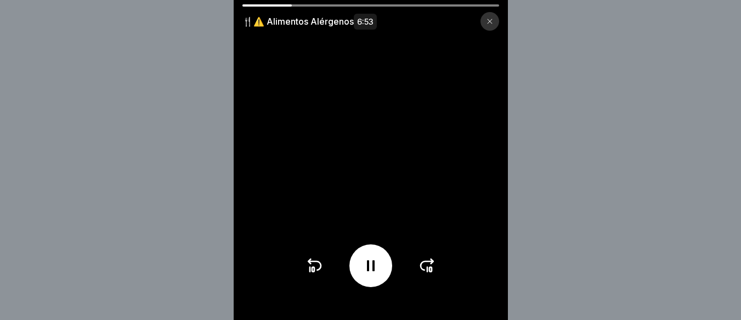
click at [318, 275] on icon at bounding box center [315, 266] width 18 height 18
click at [375, 272] on icon at bounding box center [371, 266] width 8 height 11
click at [368, 268] on icon at bounding box center [371, 266] width 18 height 18
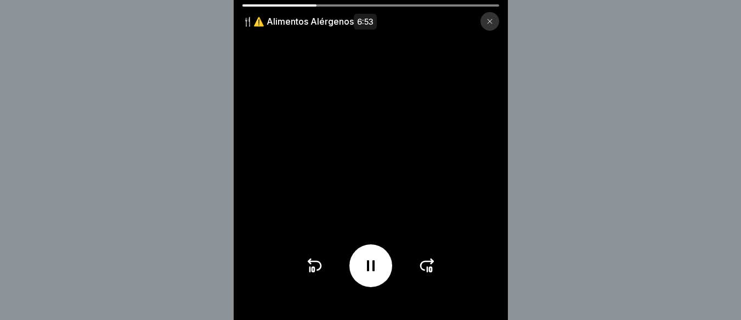
click at [429, 270] on icon at bounding box center [427, 266] width 13 height 9
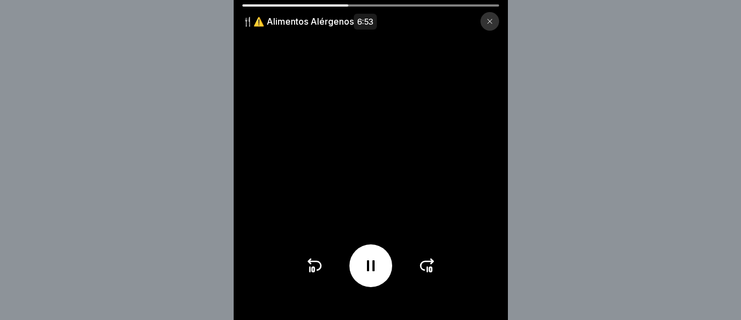
click at [429, 270] on icon at bounding box center [427, 266] width 13 height 9
click at [275, 279] on video at bounding box center [371, 160] width 274 height 320
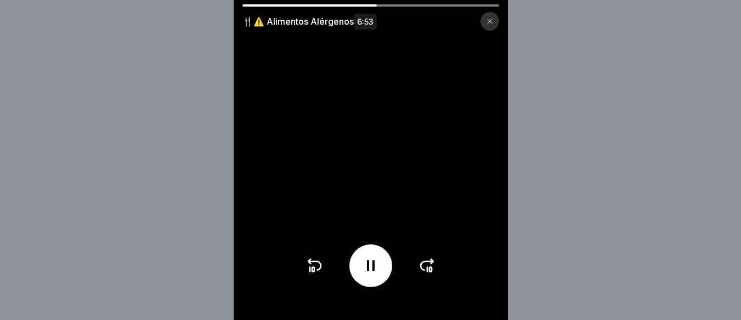
click at [319, 273] on icon at bounding box center [315, 266] width 18 height 18
click at [375, 272] on icon at bounding box center [371, 266] width 8 height 11
click at [369, 264] on div at bounding box center [370, 266] width 43 height 43
click at [321, 274] on icon at bounding box center [315, 266] width 18 height 18
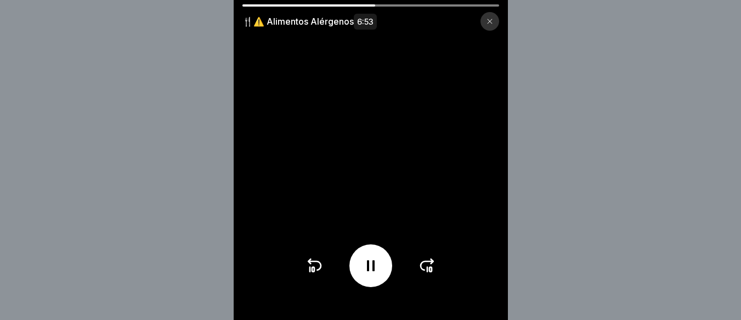
click at [321, 274] on icon at bounding box center [315, 266] width 18 height 18
click at [421, 273] on div at bounding box center [371, 266] width 131 height 43
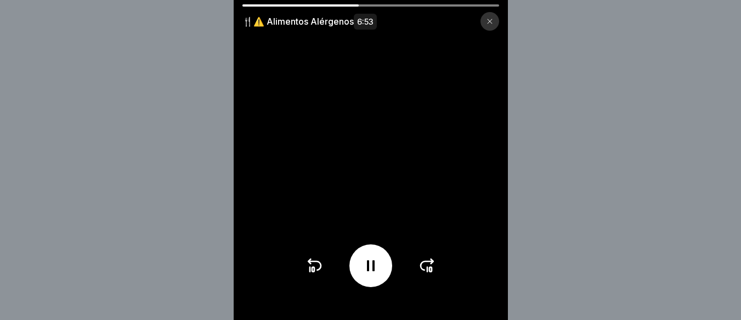
click at [421, 273] on div at bounding box center [371, 266] width 131 height 43
click at [425, 284] on div at bounding box center [371, 266] width 131 height 43
click at [425, 275] on icon at bounding box center [428, 266] width 18 height 18
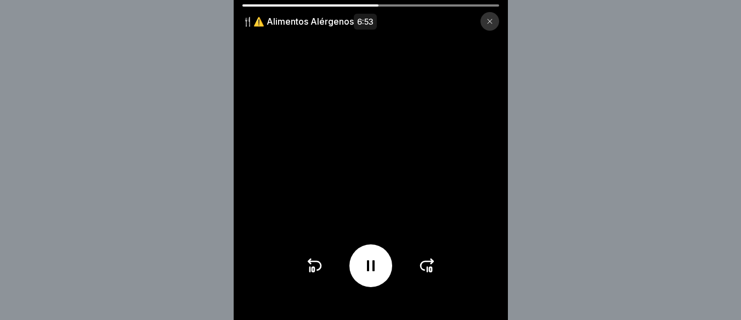
click at [425, 275] on icon at bounding box center [428, 266] width 18 height 18
click at [375, 272] on icon at bounding box center [371, 266] width 8 height 11
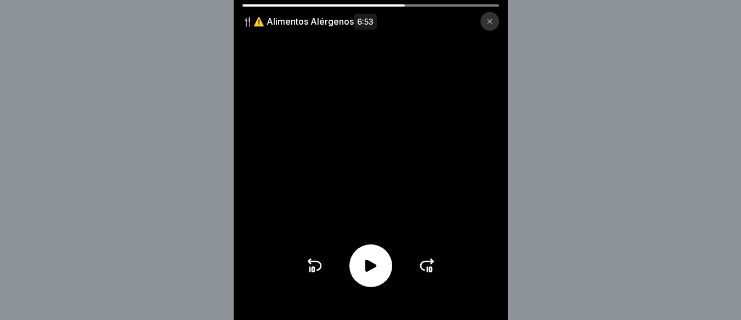
click at [377, 275] on icon at bounding box center [371, 266] width 18 height 18
click at [428, 275] on icon at bounding box center [428, 266] width 18 height 18
click at [375, 272] on icon at bounding box center [371, 266] width 8 height 11
click at [374, 275] on icon at bounding box center [371, 266] width 18 height 18
click at [432, 272] on icon at bounding box center [428, 266] width 18 height 18
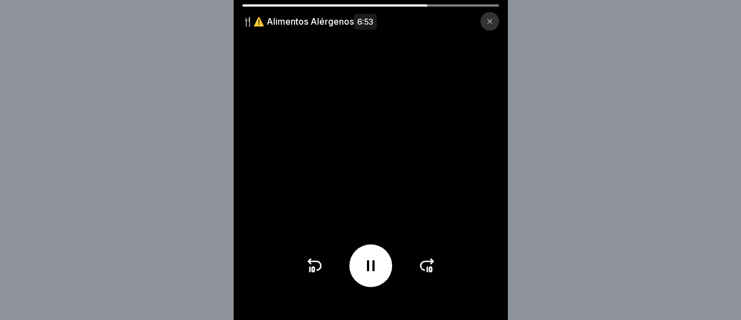
click at [432, 272] on icon at bounding box center [428, 266] width 18 height 18
click at [380, 268] on icon at bounding box center [371, 266] width 18 height 18
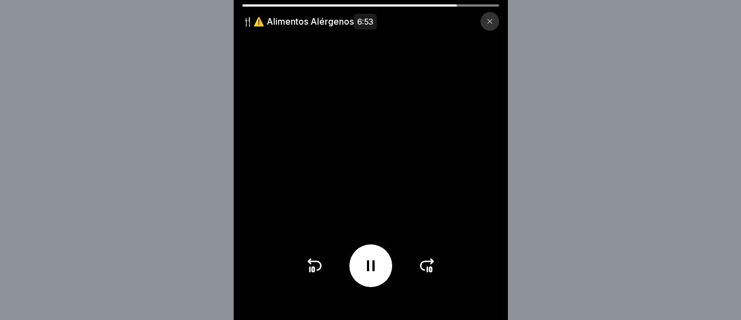
click at [379, 275] on icon at bounding box center [371, 266] width 18 height 18
click at [380, 275] on icon at bounding box center [371, 266] width 18 height 18
click at [433, 274] on icon at bounding box center [428, 266] width 18 height 18
click at [446, 278] on video at bounding box center [371, 160] width 274 height 320
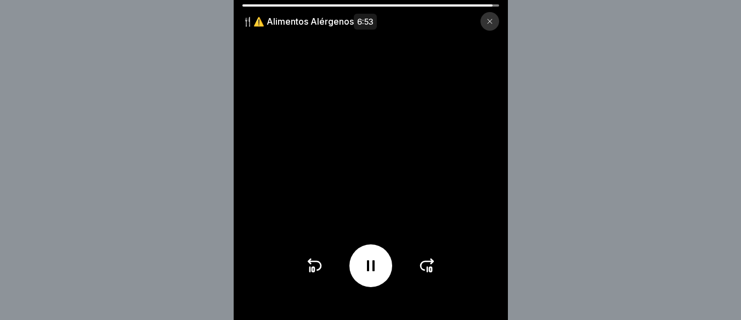
click at [436, 275] on icon at bounding box center [428, 266] width 18 height 18
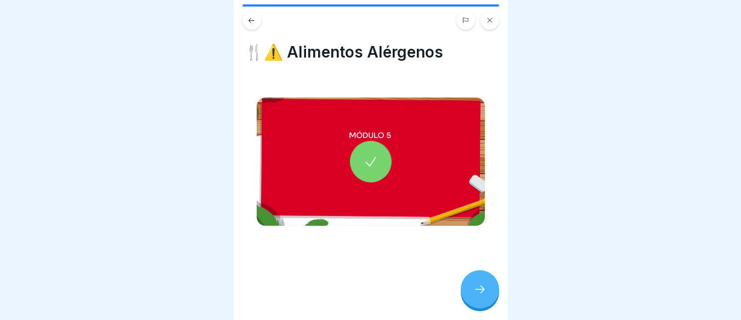
click at [377, 171] on div at bounding box center [371, 162] width 42 height 42
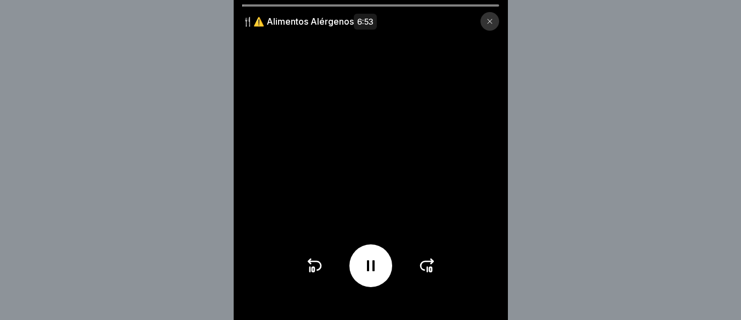
click at [425, 268] on icon at bounding box center [428, 266] width 18 height 18
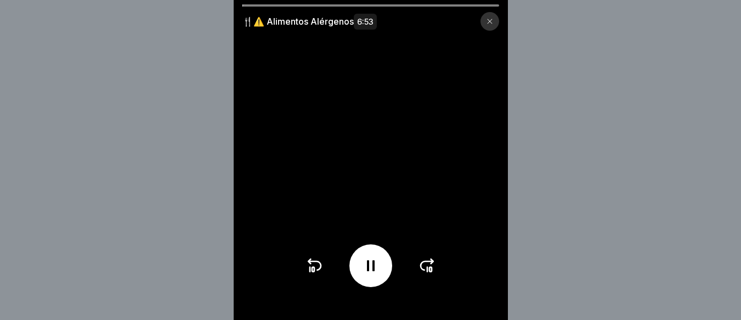
click at [425, 268] on icon at bounding box center [428, 266] width 18 height 18
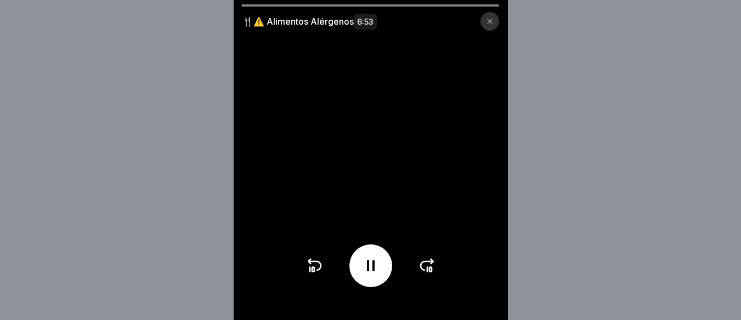
click at [425, 268] on icon at bounding box center [428, 266] width 18 height 18
click at [432, 275] on icon at bounding box center [428, 266] width 18 height 18
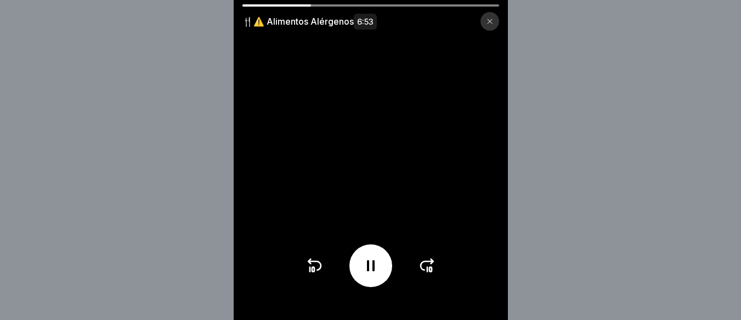
click at [432, 275] on icon at bounding box center [428, 266] width 18 height 18
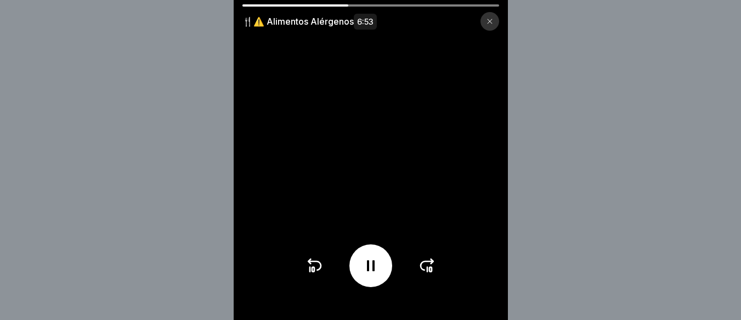
click at [432, 275] on icon at bounding box center [428, 266] width 18 height 18
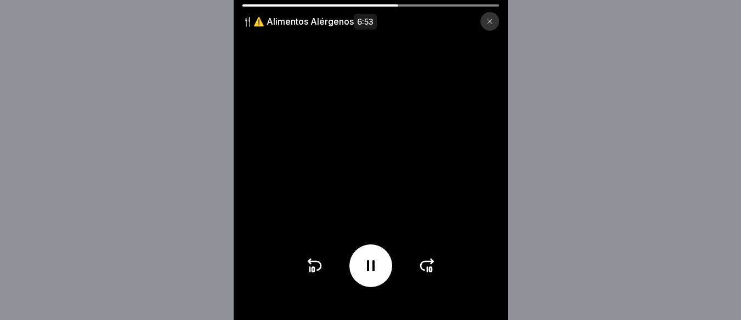
click at [432, 275] on icon at bounding box center [428, 266] width 18 height 18
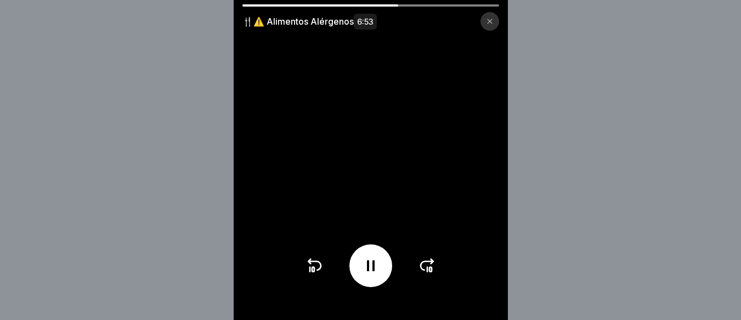
click at [432, 275] on icon at bounding box center [428, 266] width 18 height 18
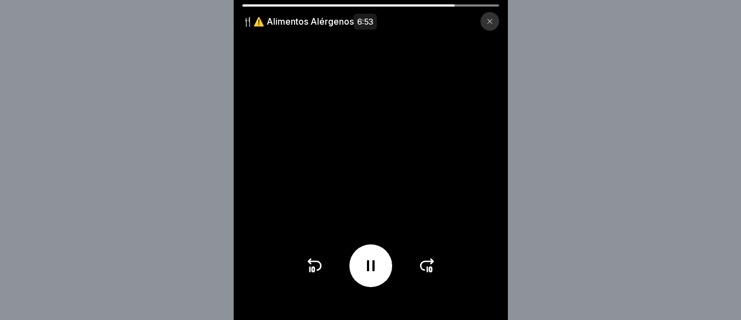
click at [432, 275] on icon at bounding box center [428, 266] width 18 height 18
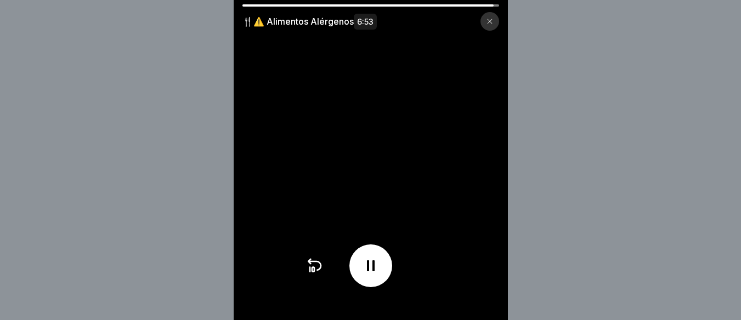
click at [380, 271] on icon at bounding box center [371, 266] width 18 height 18
click at [380, 275] on icon at bounding box center [371, 266] width 18 height 18
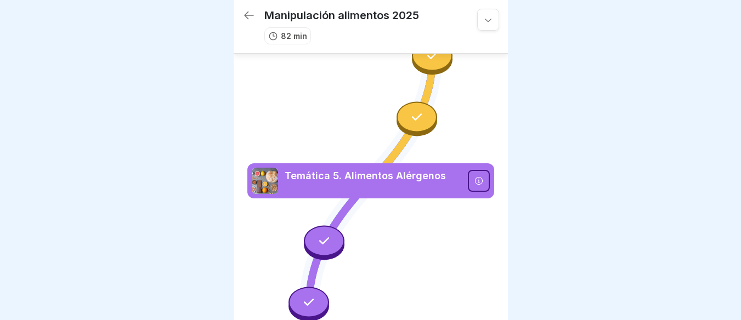
scroll to position [794, 0]
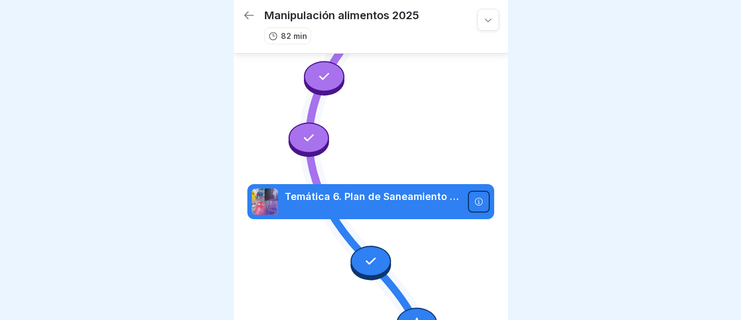
click at [368, 255] on icon at bounding box center [371, 262] width 14 height 14
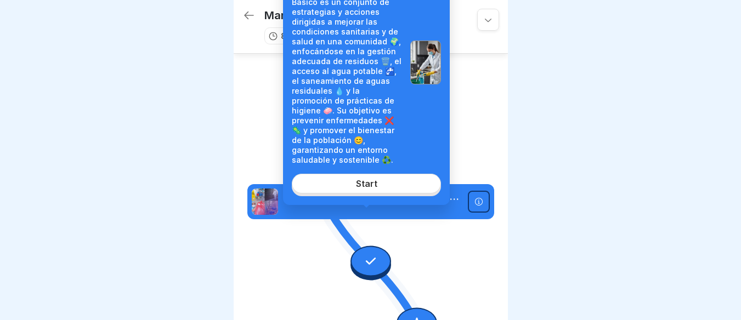
click at [371, 189] on div "Start" at bounding box center [366, 184] width 21 height 10
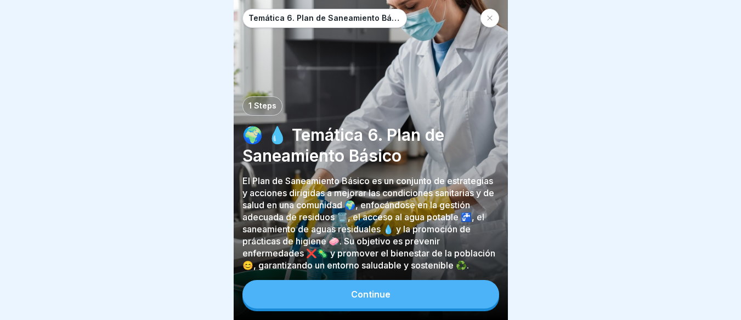
click at [374, 285] on button "Continue" at bounding box center [370, 294] width 257 height 29
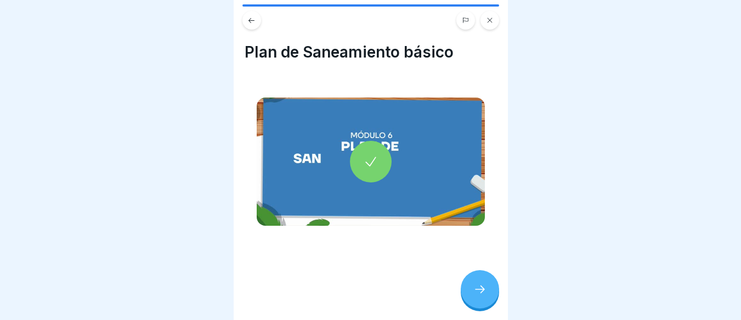
click at [370, 154] on icon at bounding box center [370, 161] width 15 height 15
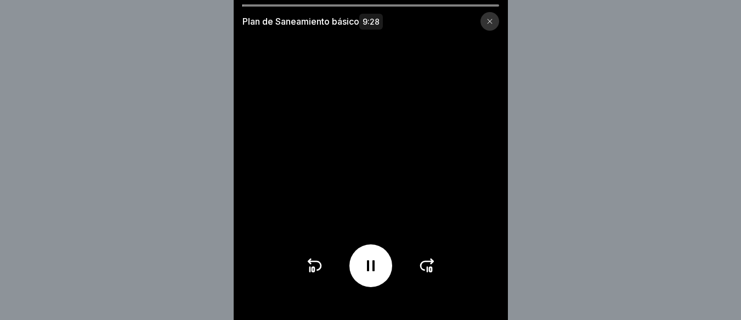
click at [434, 275] on icon at bounding box center [428, 266] width 18 height 18
click at [432, 272] on icon at bounding box center [431, 270] width 2 height 4
click at [312, 274] on icon at bounding box center [315, 266] width 18 height 18
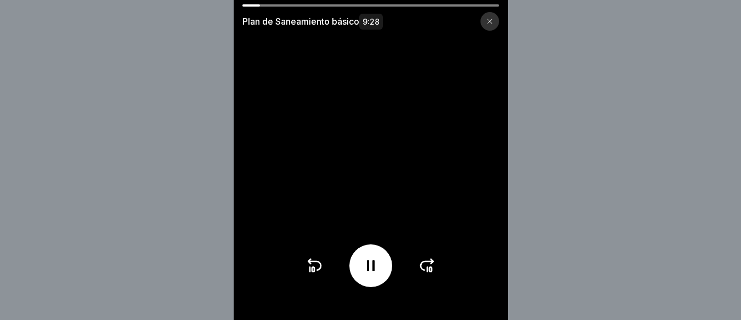
click at [375, 272] on icon at bounding box center [371, 266] width 8 height 11
click at [293, 278] on video at bounding box center [371, 160] width 274 height 320
click at [307, 276] on video at bounding box center [371, 160] width 274 height 320
click at [371, 275] on icon at bounding box center [371, 266] width 18 height 18
click at [436, 275] on icon at bounding box center [428, 266] width 18 height 18
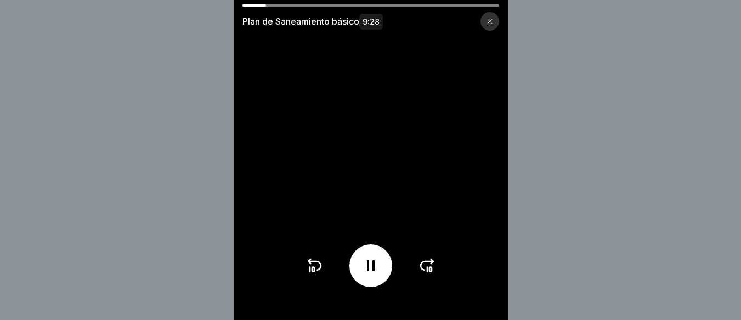
click at [314, 269] on icon at bounding box center [314, 266] width 13 height 9
click at [375, 272] on icon at bounding box center [371, 266] width 8 height 11
click at [368, 262] on div at bounding box center [370, 266] width 43 height 43
click at [366, 270] on icon at bounding box center [371, 266] width 18 height 18
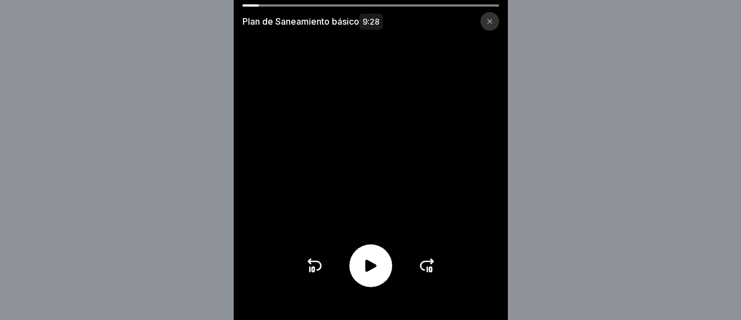
click at [364, 274] on div at bounding box center [370, 266] width 43 height 43
click at [436, 275] on icon at bounding box center [428, 266] width 18 height 18
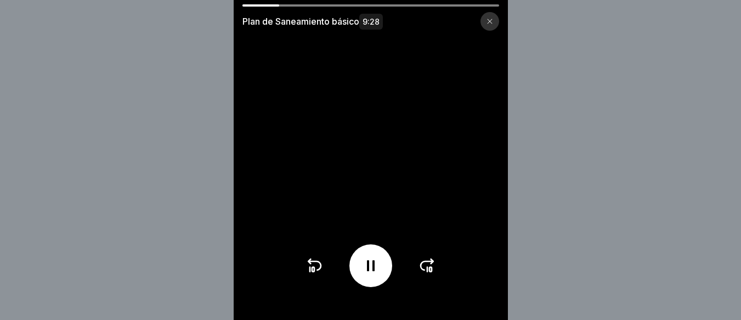
click at [370, 274] on icon at bounding box center [371, 266] width 18 height 18
click at [370, 272] on icon at bounding box center [370, 266] width 11 height 12
click at [430, 275] on icon at bounding box center [428, 266] width 18 height 18
click at [320, 271] on icon at bounding box center [315, 266] width 18 height 18
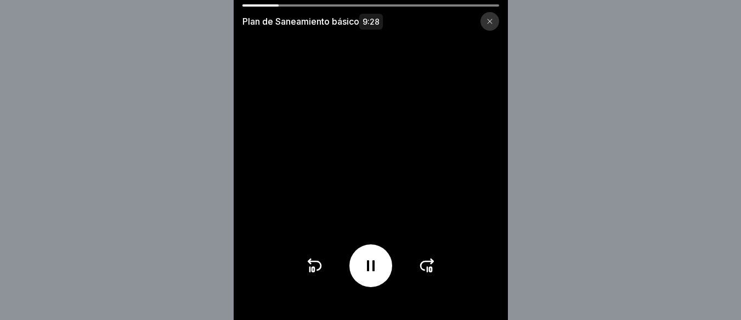
click at [320, 271] on icon at bounding box center [315, 266] width 18 height 18
click at [373, 275] on icon at bounding box center [371, 266] width 18 height 18
click at [376, 284] on div at bounding box center [370, 266] width 43 height 43
click at [425, 270] on icon at bounding box center [427, 266] width 13 height 9
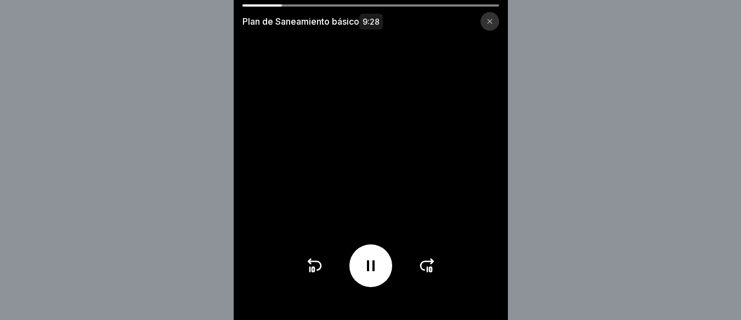
click at [425, 270] on icon at bounding box center [427, 266] width 13 height 9
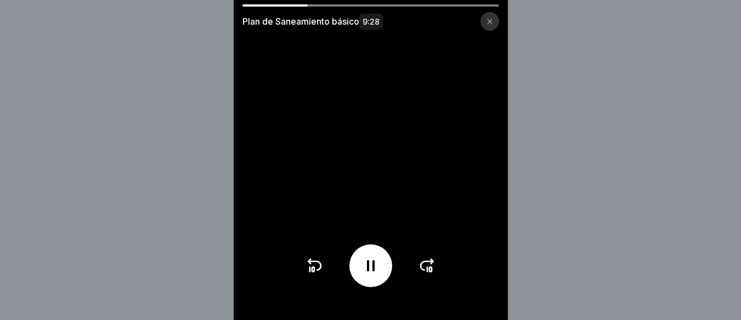
click at [425, 270] on icon at bounding box center [427, 266] width 13 height 9
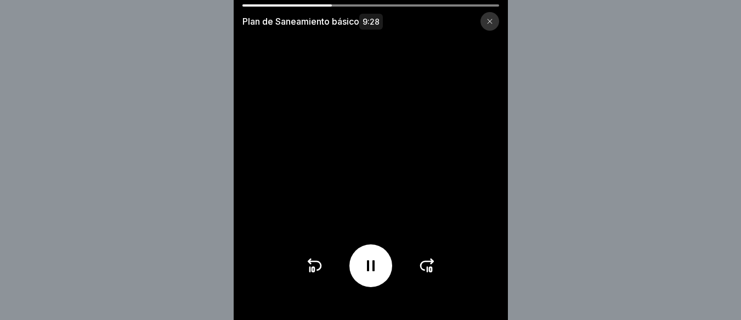
click at [425, 270] on icon at bounding box center [427, 266] width 13 height 9
click at [311, 275] on icon at bounding box center [315, 266] width 18 height 18
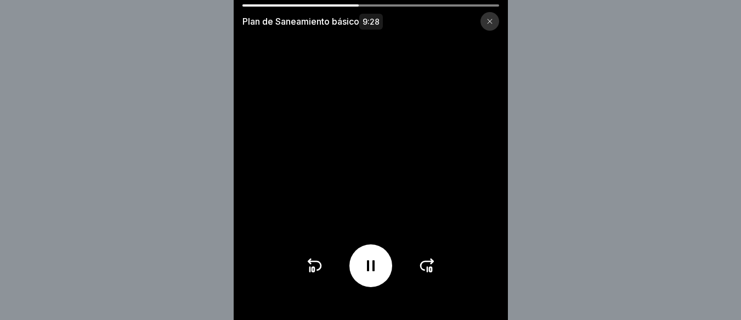
click at [375, 272] on icon at bounding box center [371, 266] width 8 height 11
click at [377, 286] on div at bounding box center [370, 266] width 43 height 43
click at [374, 275] on icon at bounding box center [371, 266] width 18 height 18
